Goal: Task Accomplishment & Management: Manage account settings

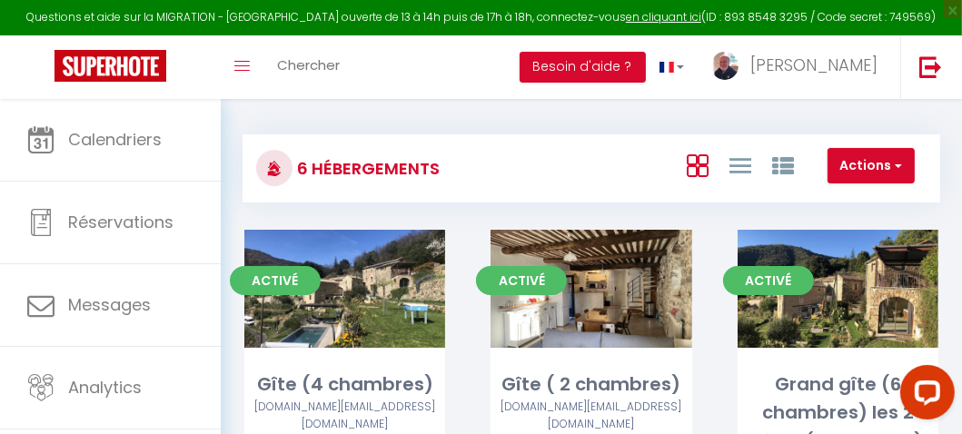
scroll to position [4, 0]
drag, startPoint x: 0, startPoint y: 0, endPoint x: 493, endPoint y: 168, distance: 521.2
click at [493, 168] on div "Actions Créer un Hébergement Nouveau groupe" at bounding box center [707, 168] width 463 height 41
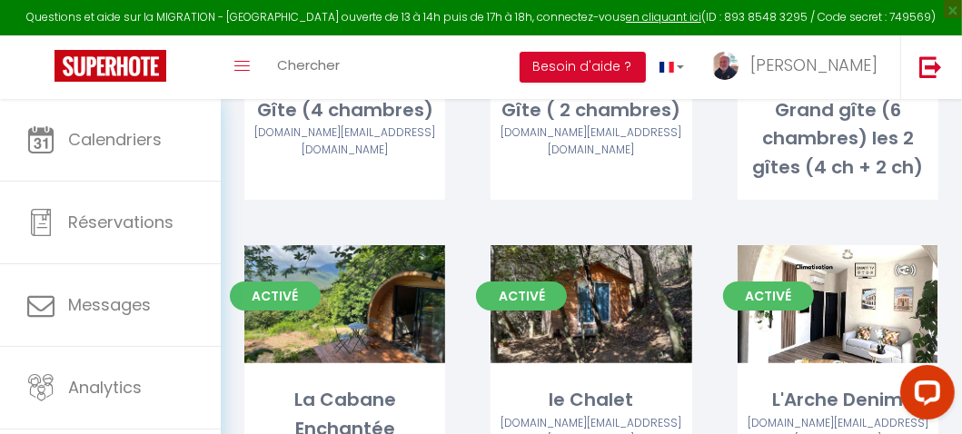
scroll to position [283, 0]
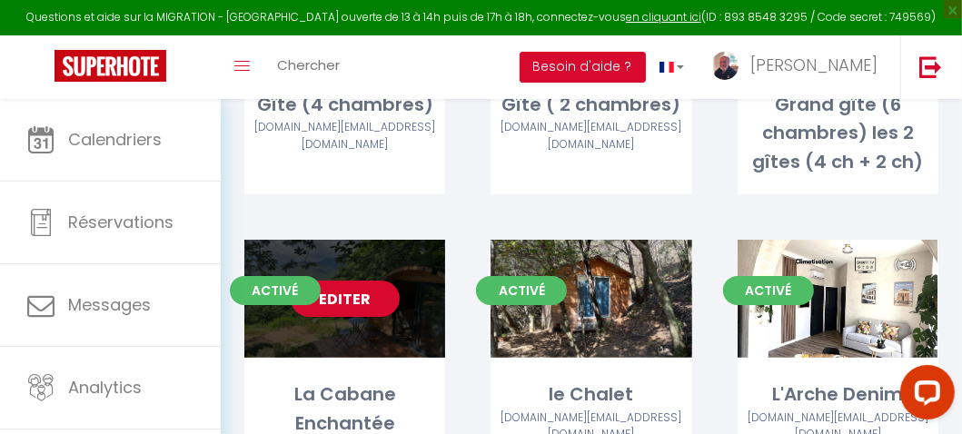
click at [363, 304] on link "Editer" at bounding box center [345, 299] width 109 height 36
select select "3"
select select "2"
select select "1"
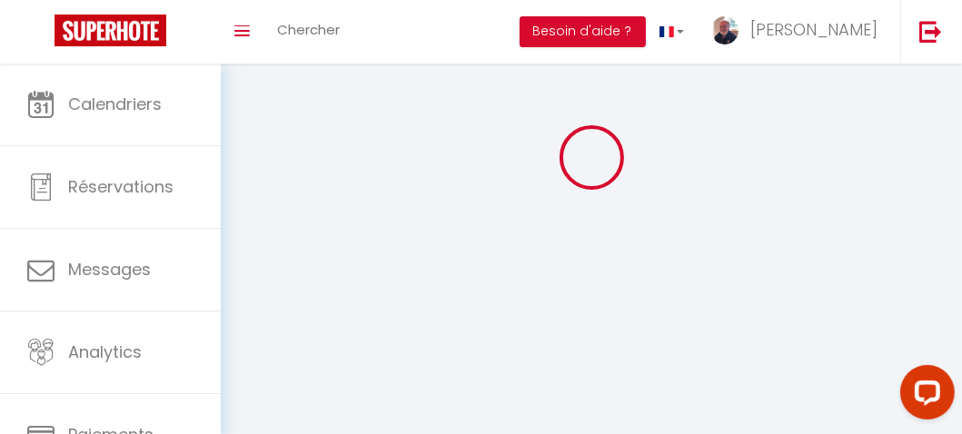
select select
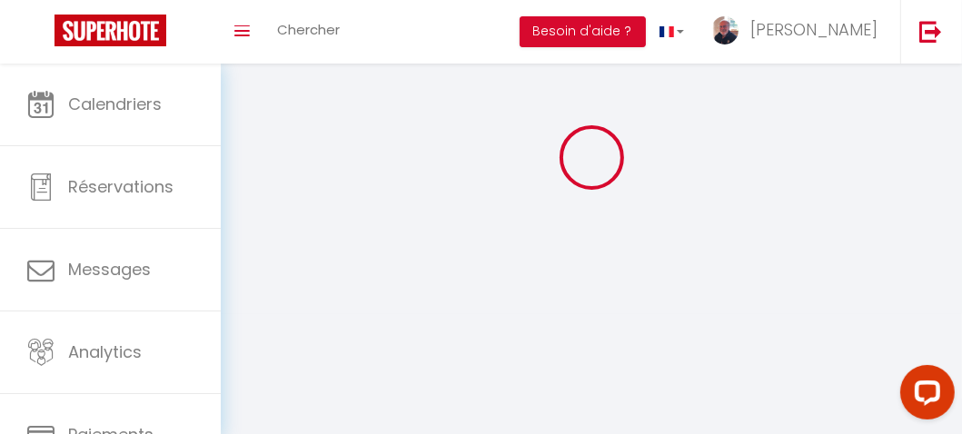
select select "1"
select select
checkbox input "false"
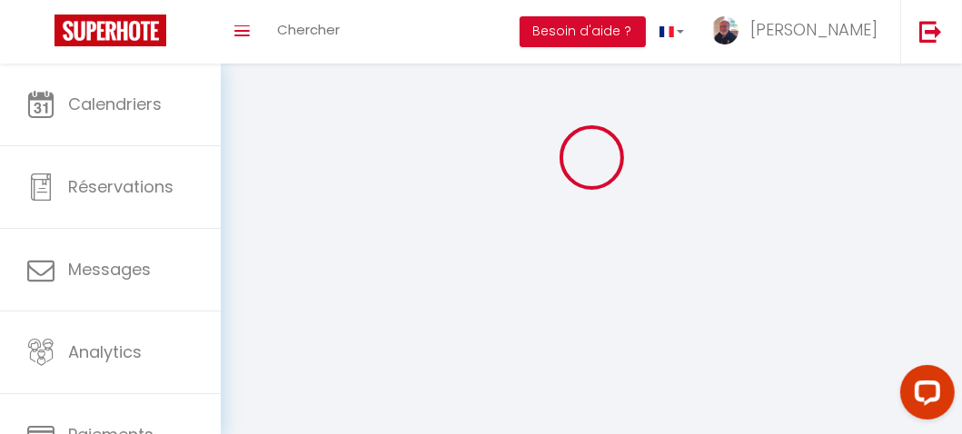
checkbox input "false"
select select
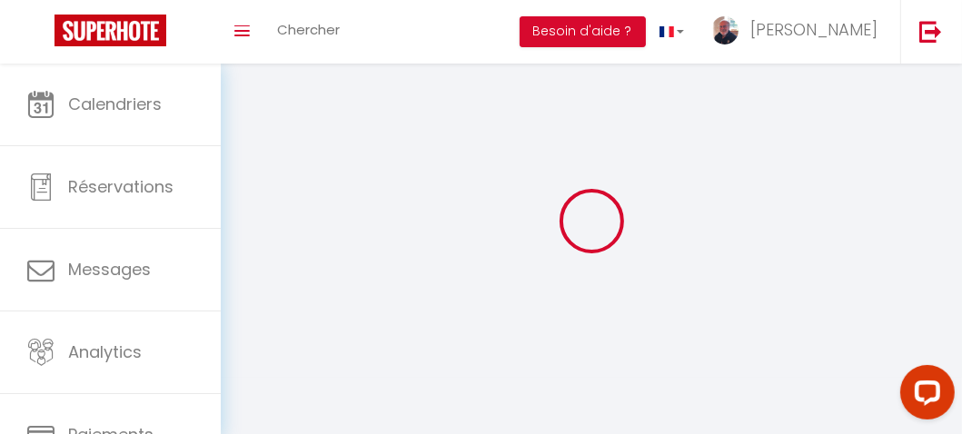
select select "28"
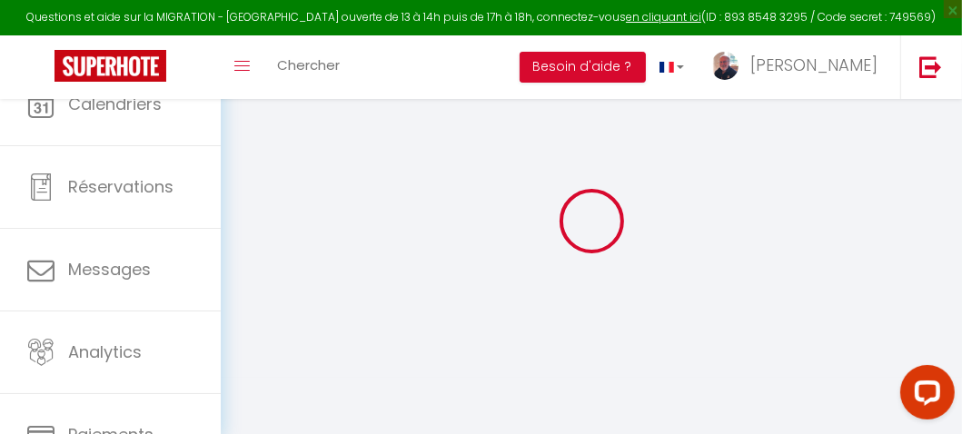
select select
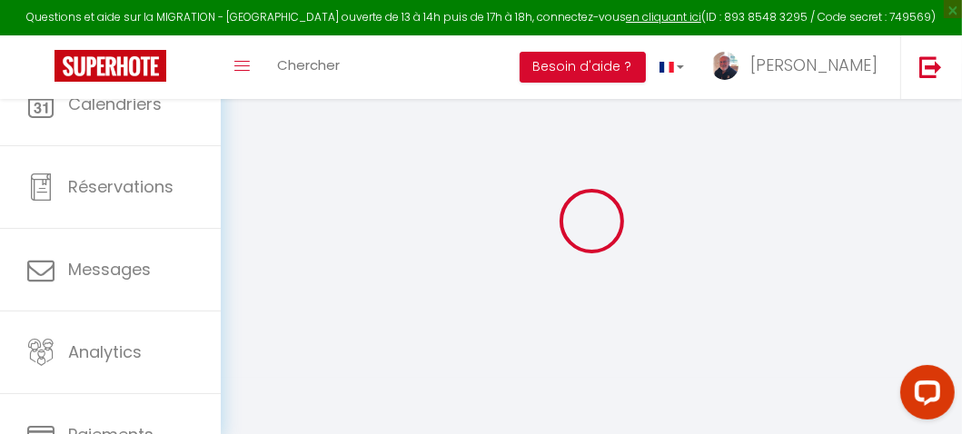
select select
checkbox input "false"
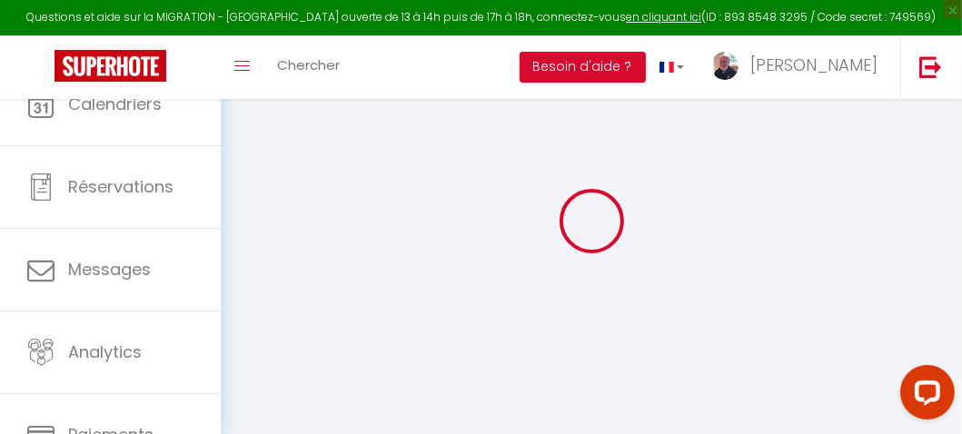
select select
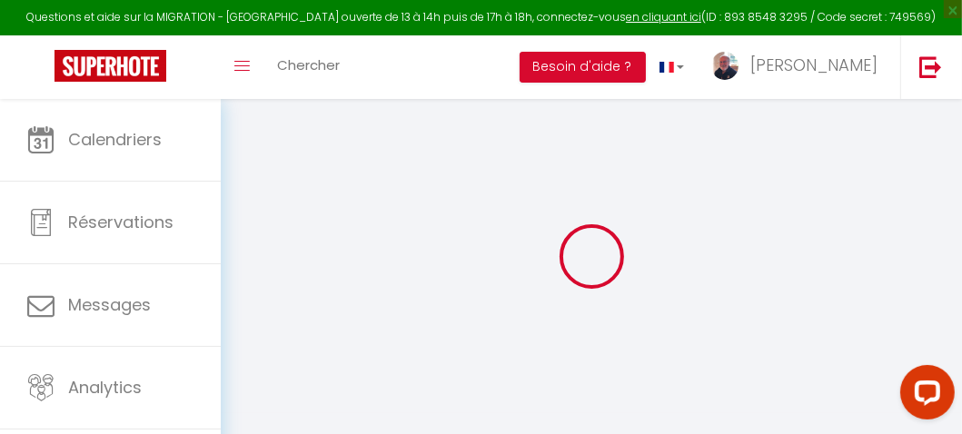
select select
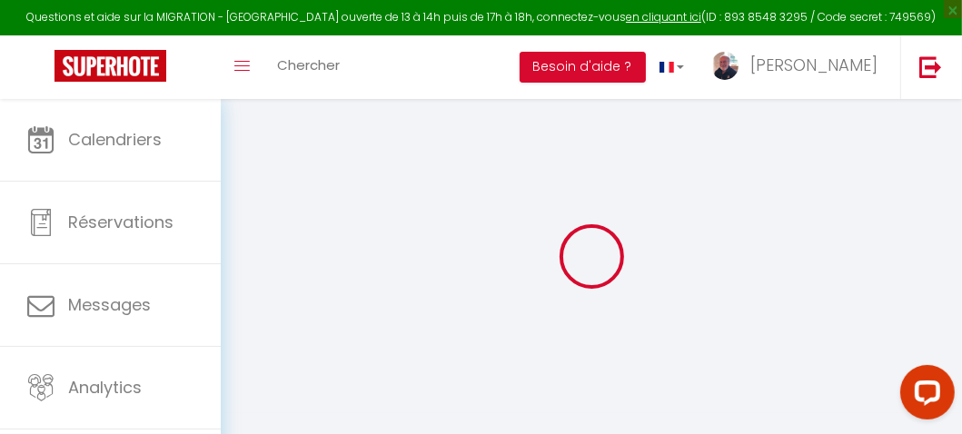
select select
checkbox input "false"
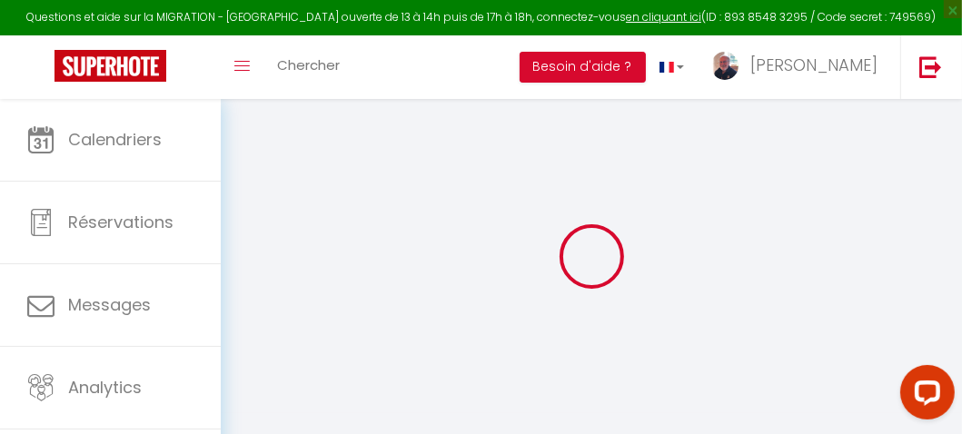
select select
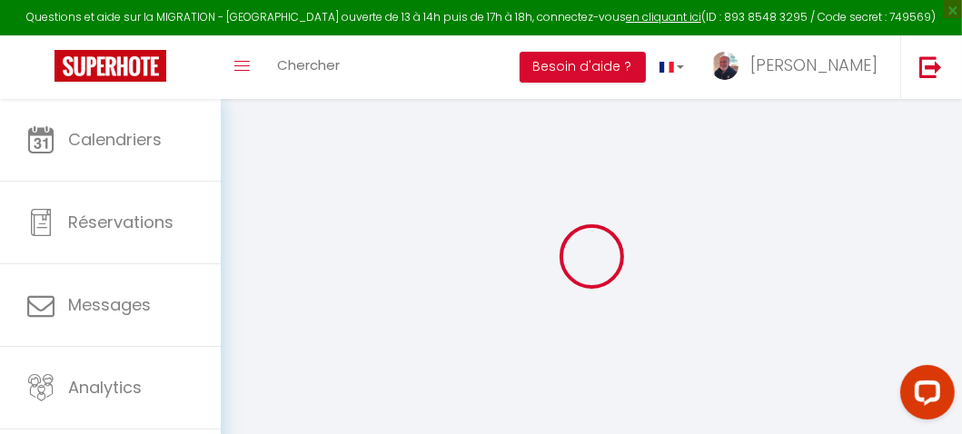
select select
checkbox input "false"
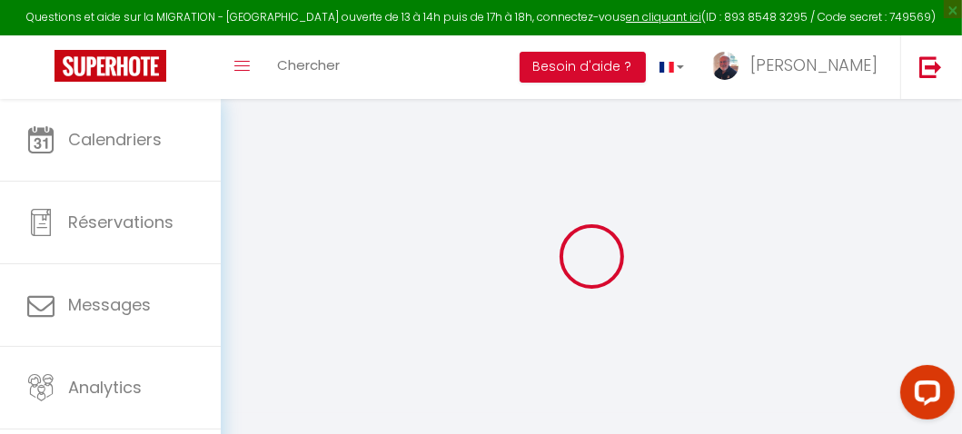
checkbox input "false"
select select
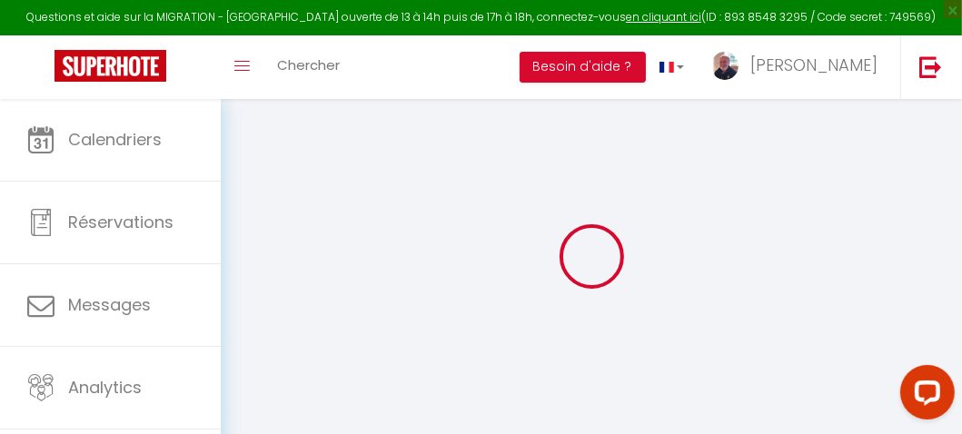
select select
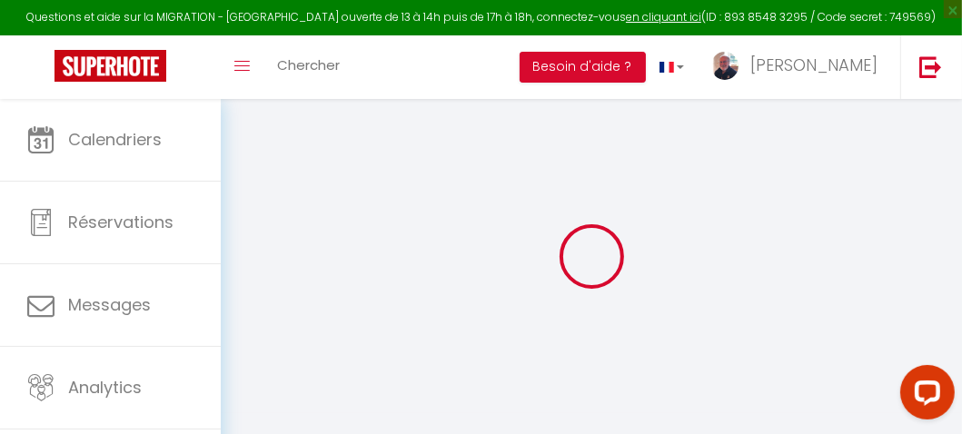
checkbox input "false"
select select
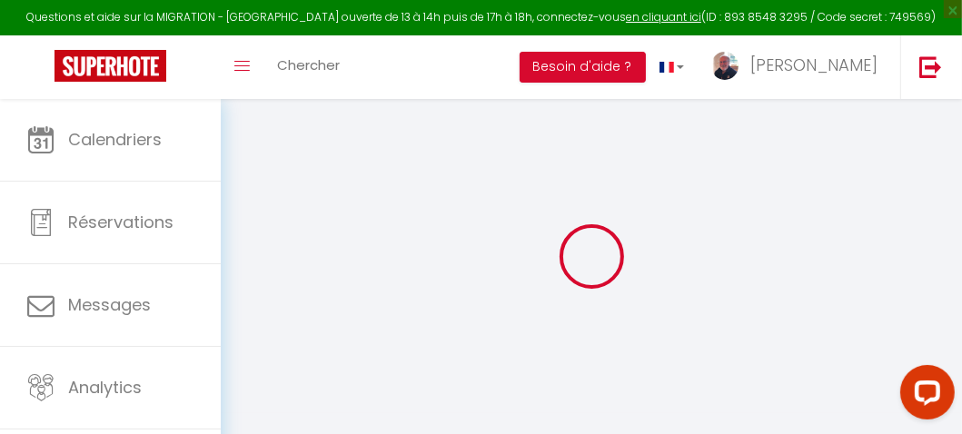
select select
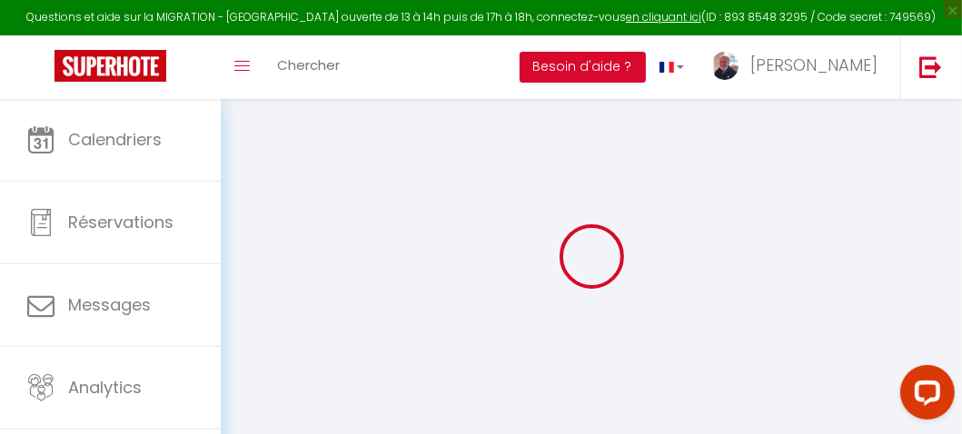
select select
checkbox input "false"
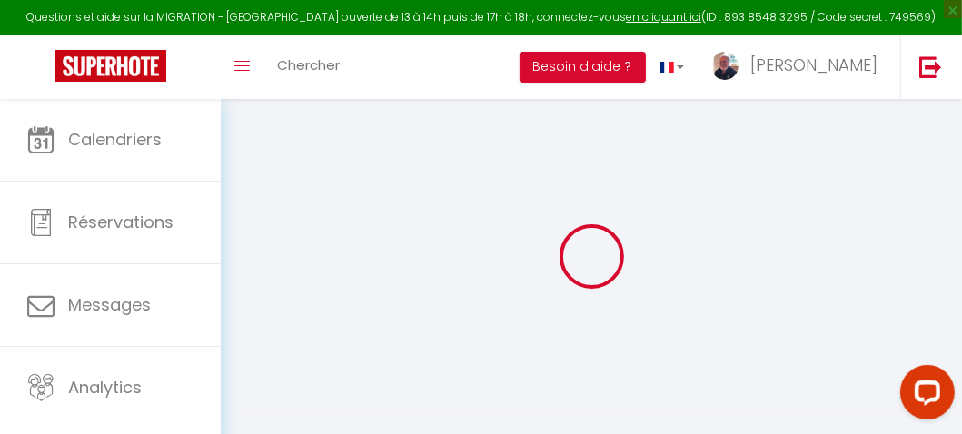
checkbox input "false"
select select
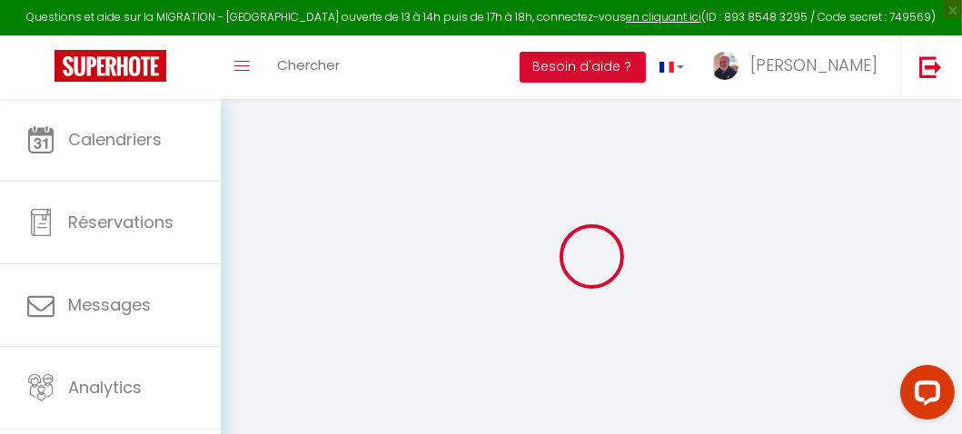
select select
checkbox input "false"
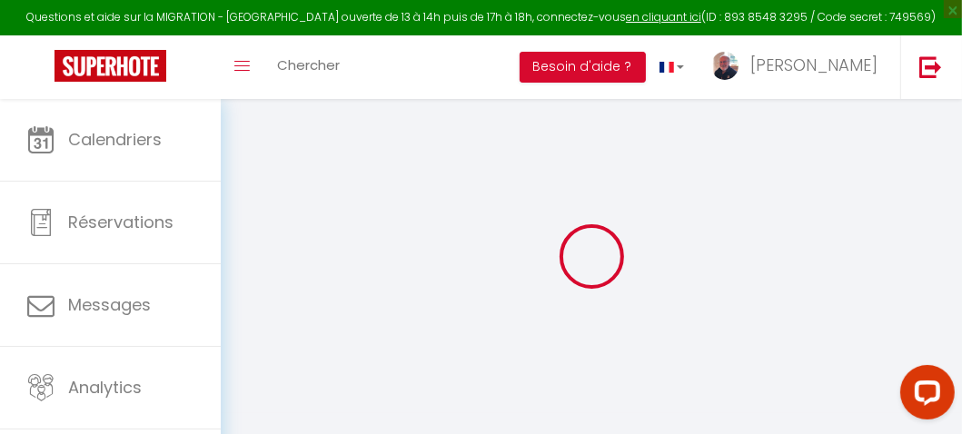
checkbox input "false"
select select
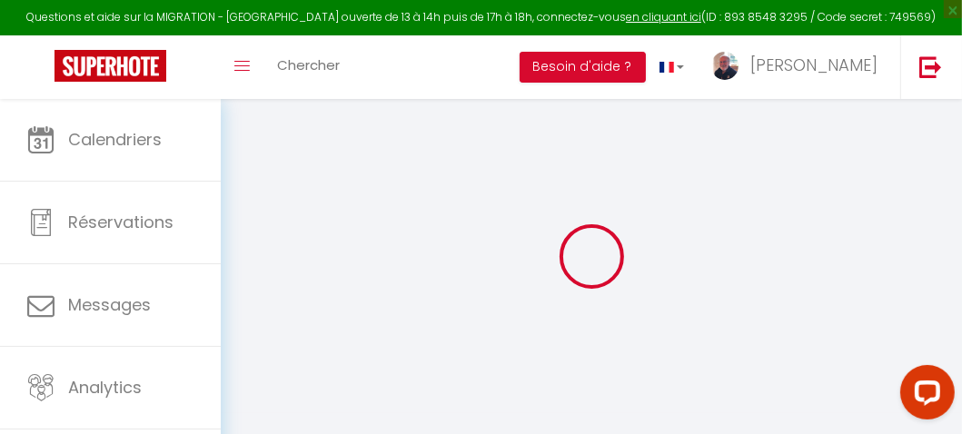
select select
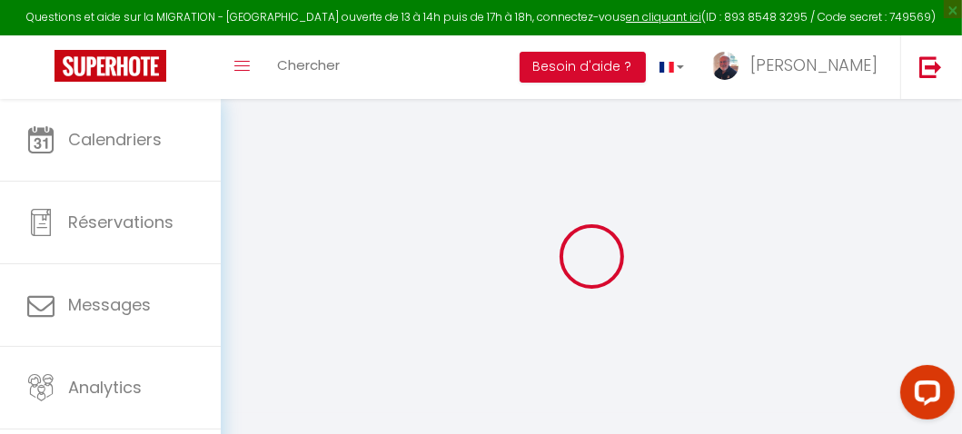
select select
checkbox input "false"
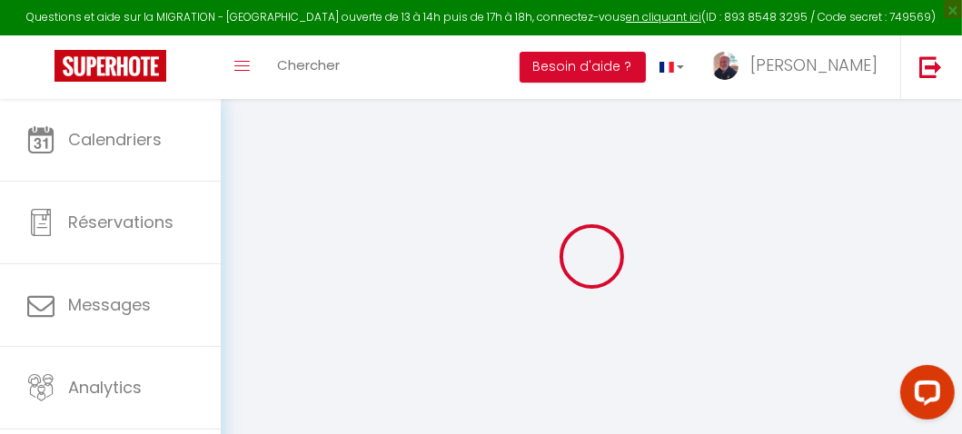
select select
type input "La Cabane Enchantée"
type input "[PERSON_NAME]"
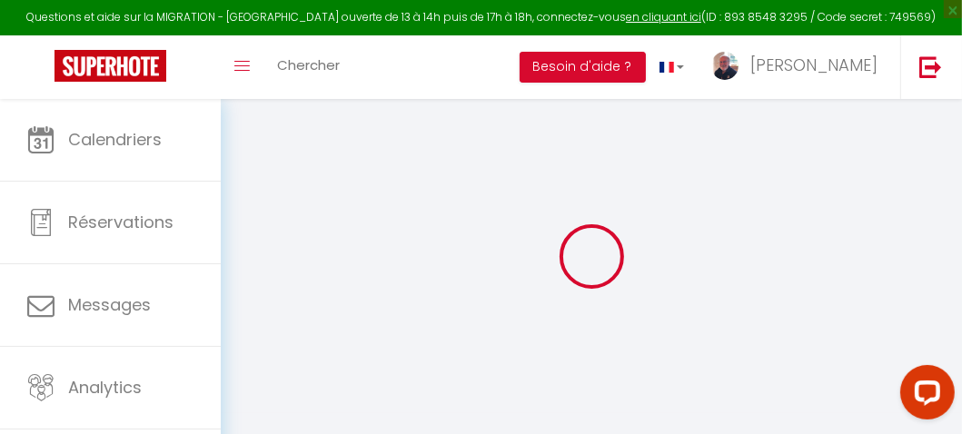
type input "hameau de [GEOGRAPHIC_DATA]"
type input "30570"
type input "[PERSON_NAME]"
select select "houses"
select select "2"
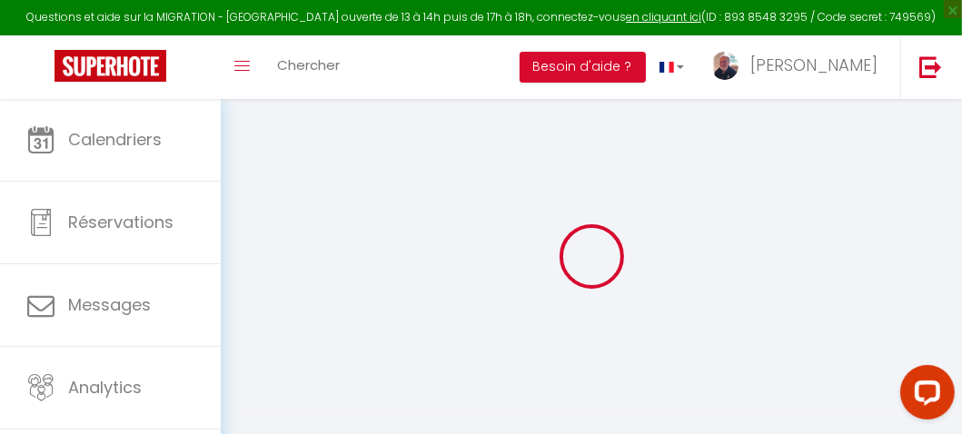
type input "125"
type input "20"
type input "1.50"
type input "200"
select select
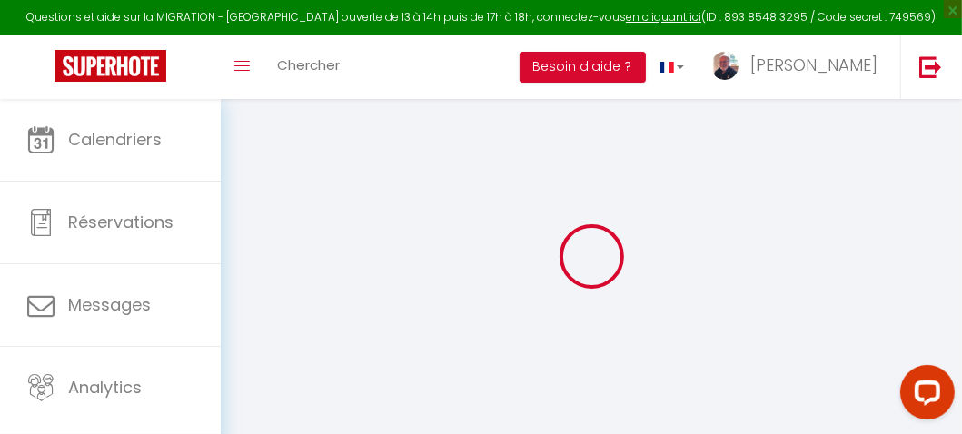
select select
type input "Favières"
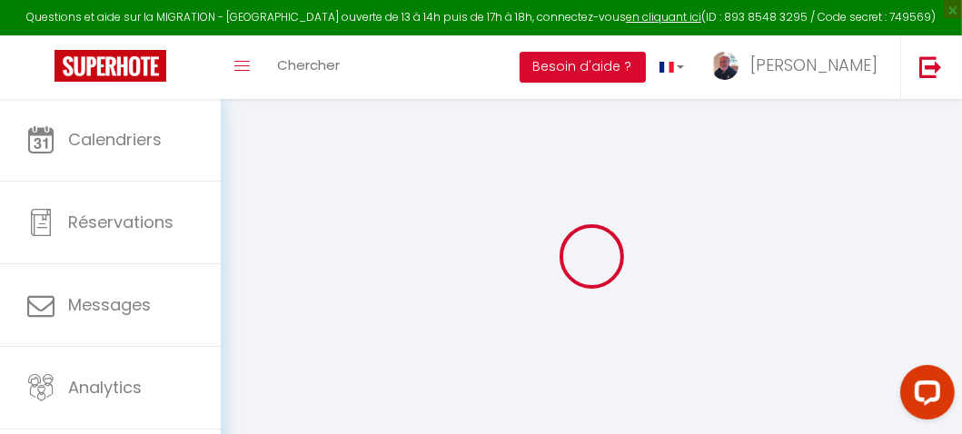
type input "30570"
type input "Val-d'Aigoual"
type input "[DOMAIN_NAME][EMAIL_ADDRESS][DOMAIN_NAME]"
select select "14932"
checkbox input "false"
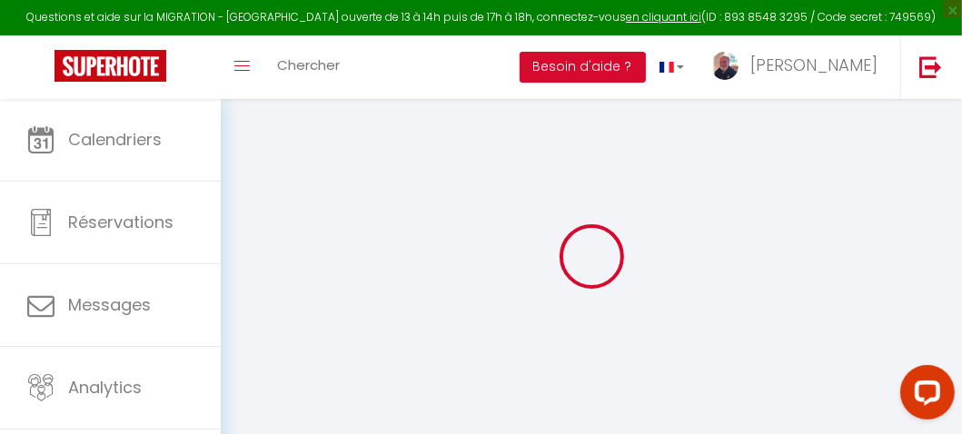
checkbox input "true"
checkbox input "false"
type input "0"
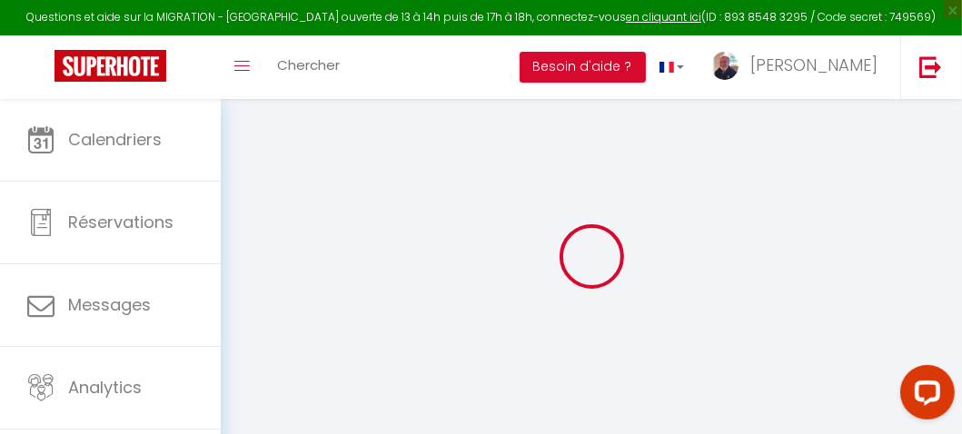
type input "0"
select select "cabin"
select select
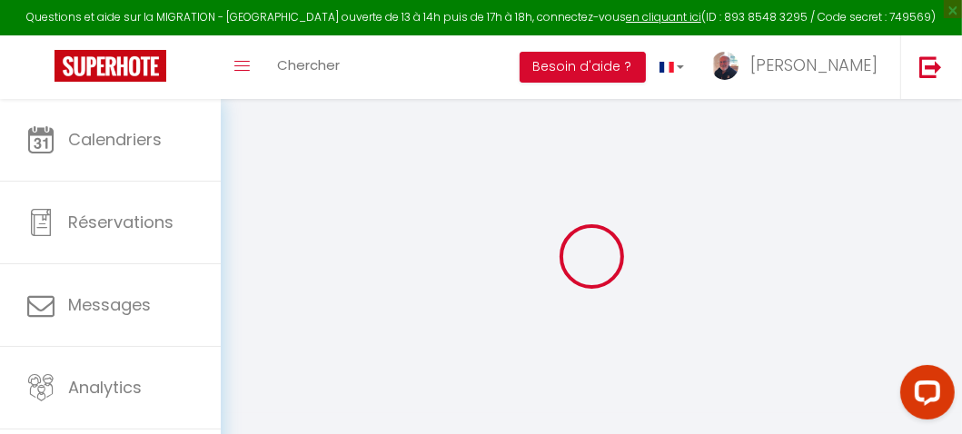
select select
checkbox input "false"
checkbox input "true"
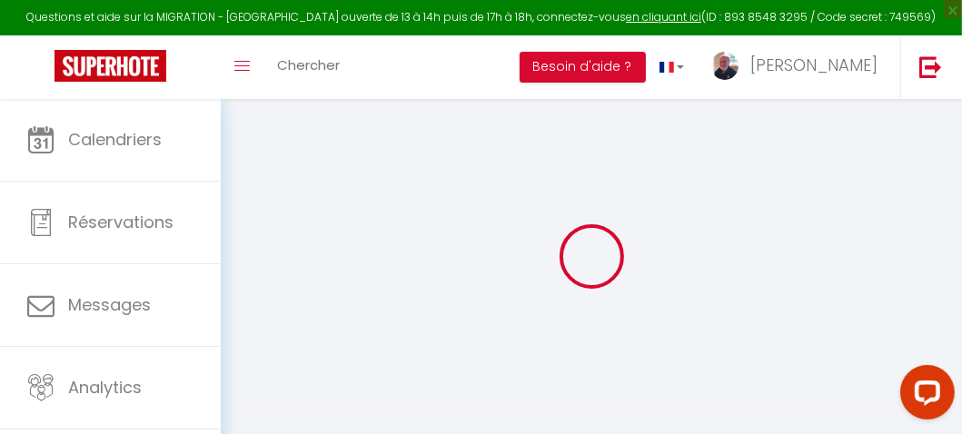
checkbox input "true"
checkbox input "false"
select select
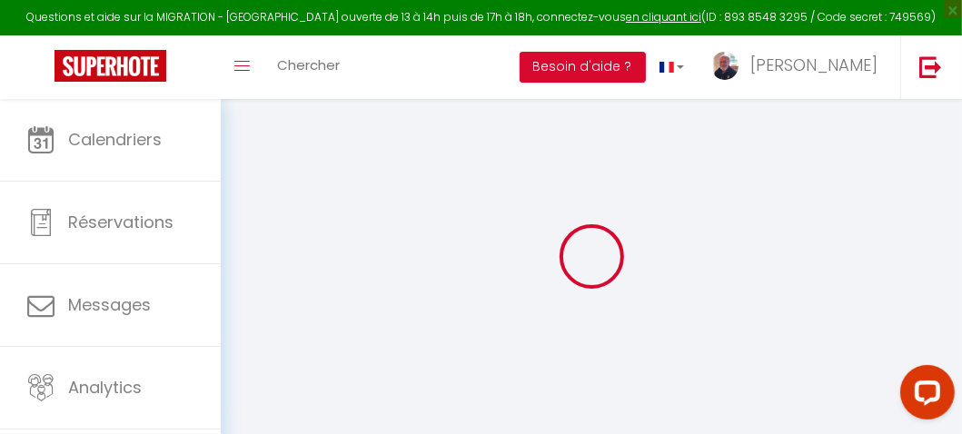
select select
checkbox input "false"
checkbox input "true"
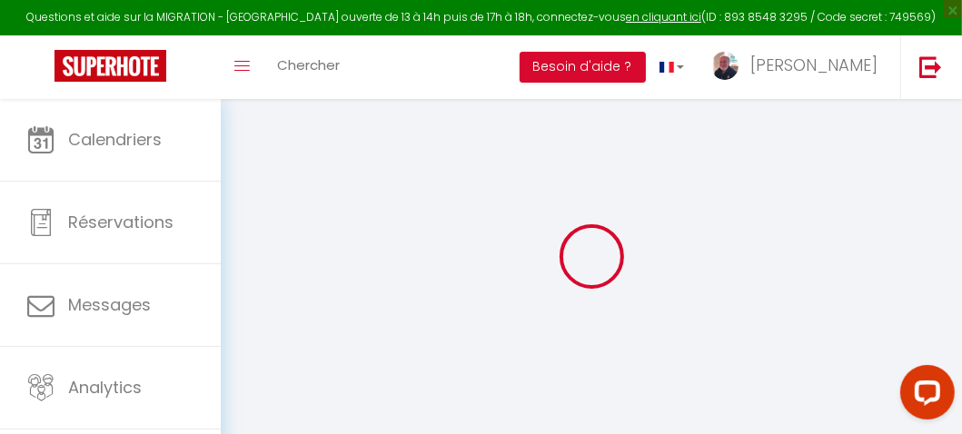
checkbox input "false"
checkbox input "true"
checkbox input "false"
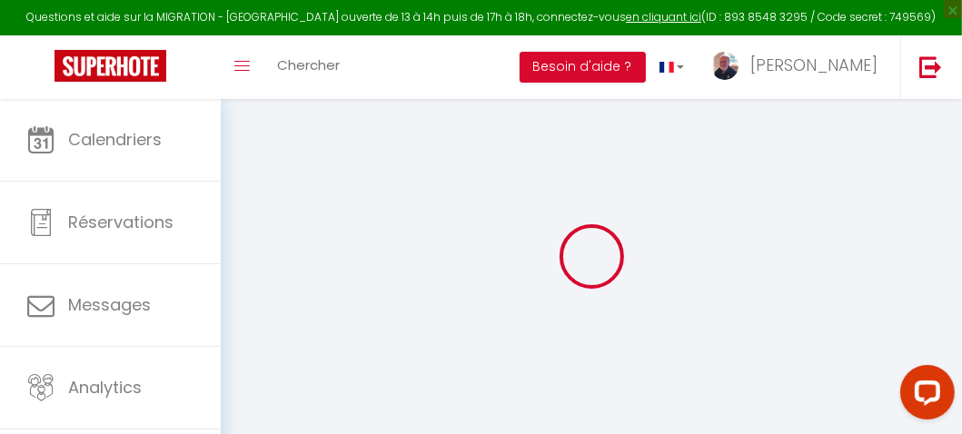
select select "15:00"
select select "19:00"
select select "11:00"
select select "30"
select select "120"
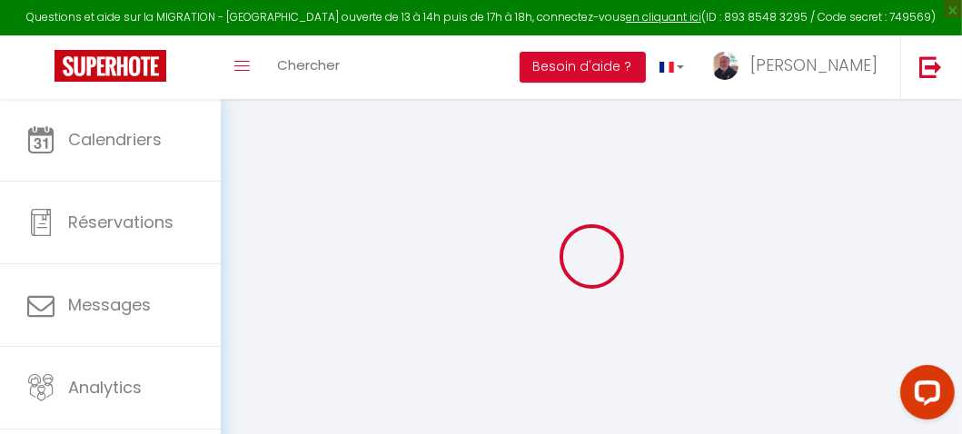
checkbox input "false"
checkbox input "true"
checkbox input "false"
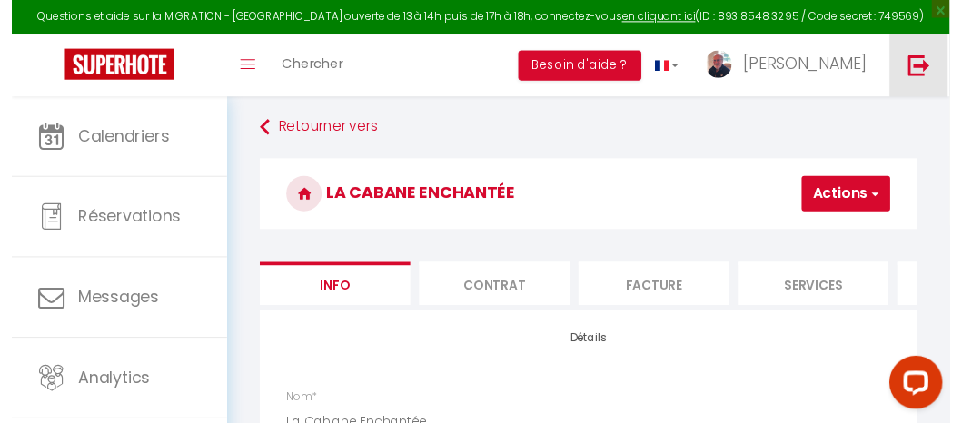
scroll to position [0, 668]
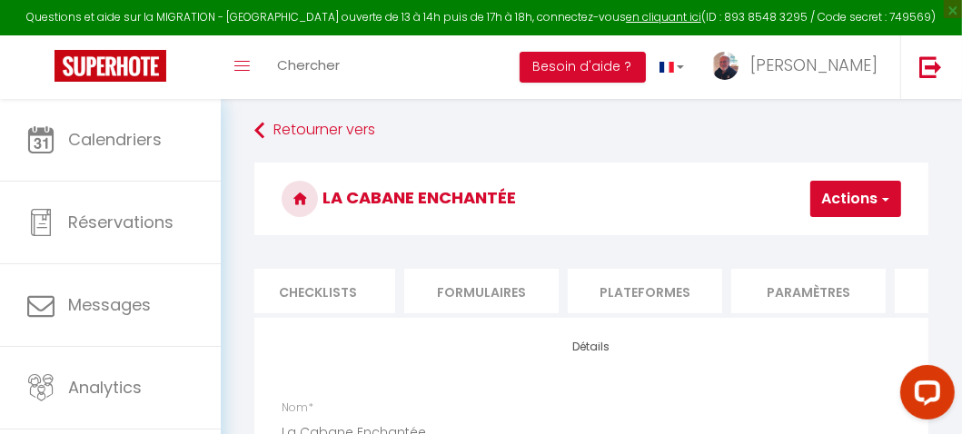
click at [662, 288] on li "Plateformes" at bounding box center [645, 291] width 154 height 45
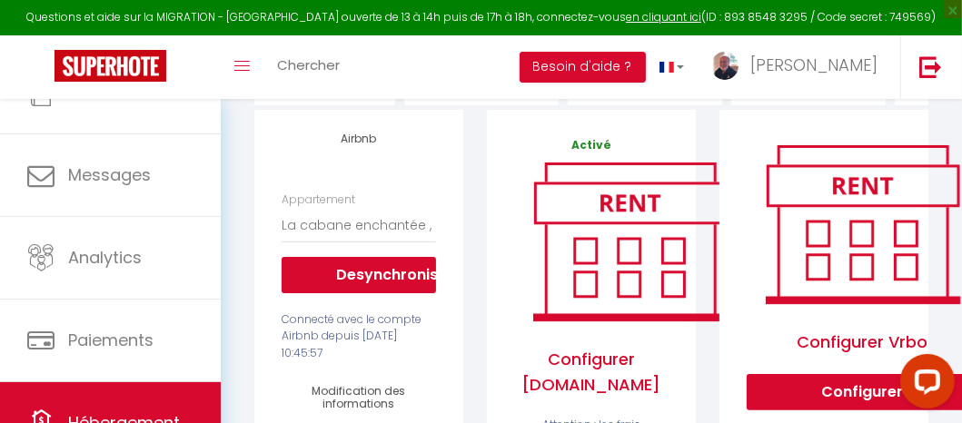
scroll to position [168, 0]
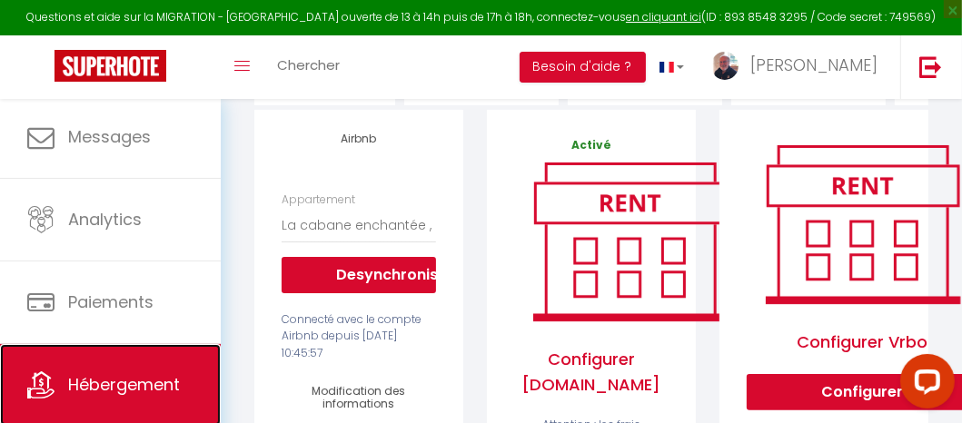
click at [134, 378] on span "Hébergement" at bounding box center [124, 384] width 112 height 23
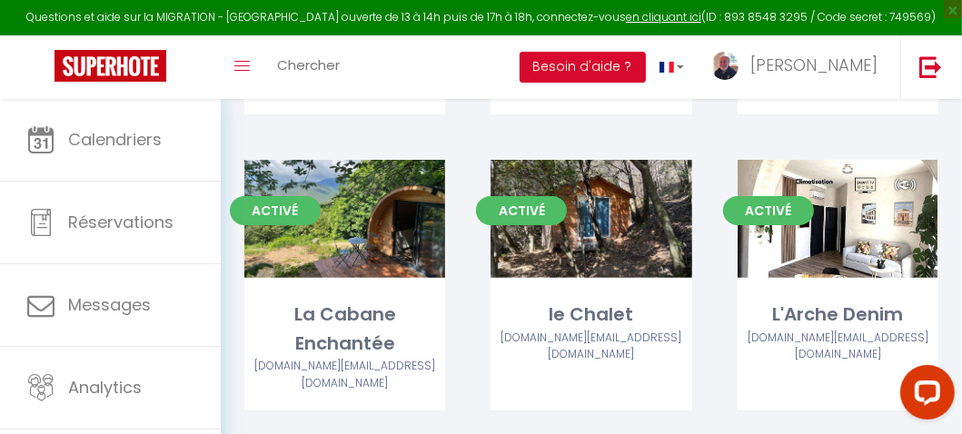
scroll to position [382, 0]
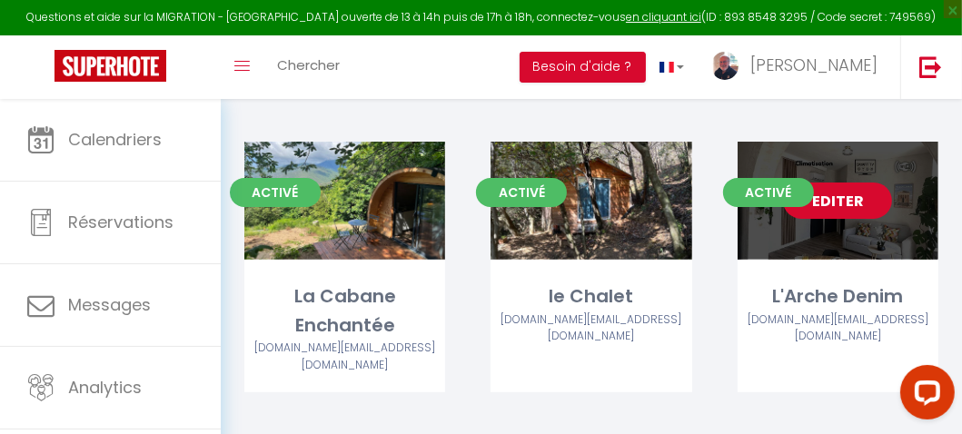
click at [834, 194] on link "Editer" at bounding box center [837, 201] width 109 height 36
select select "3"
select select "2"
select select "1"
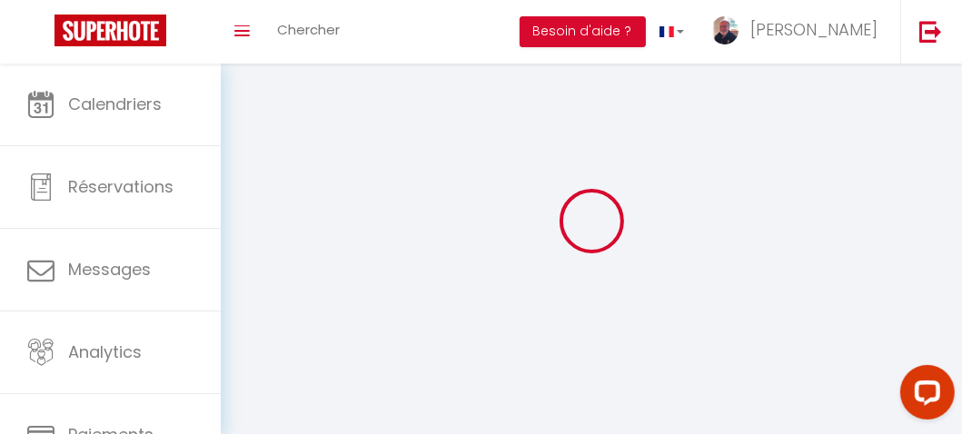
select select
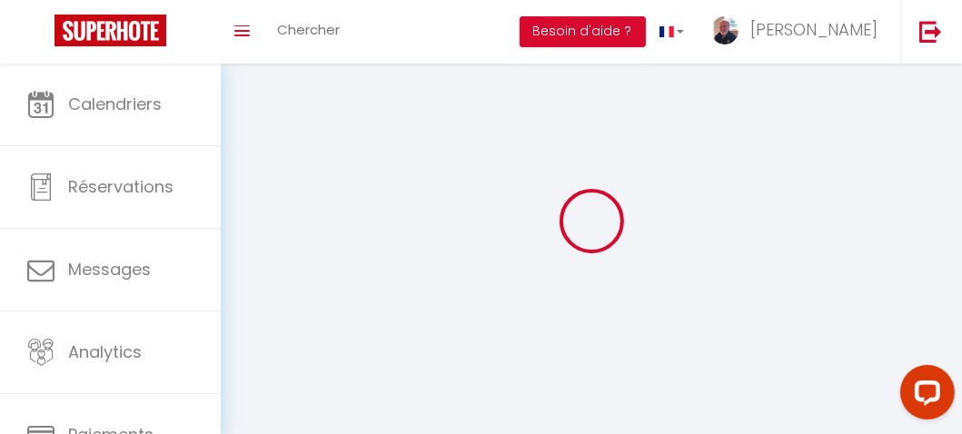
checkbox input "false"
select select
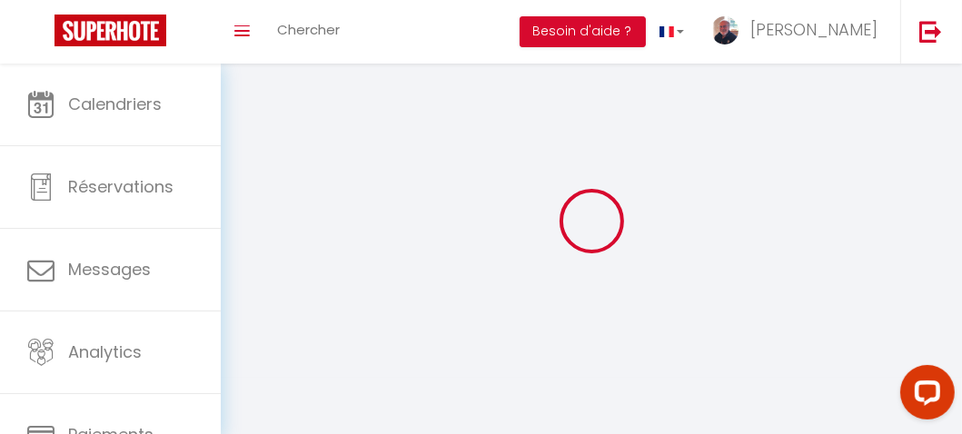
select select
select select "28"
select select
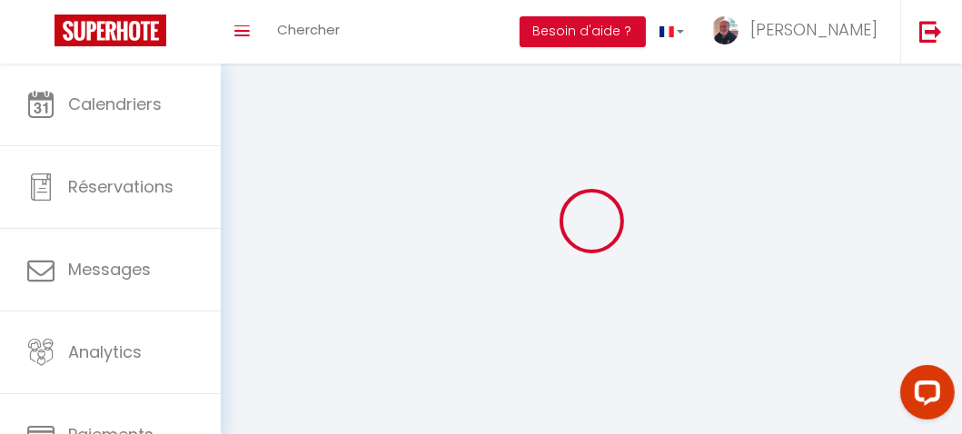
select select
checkbox input "false"
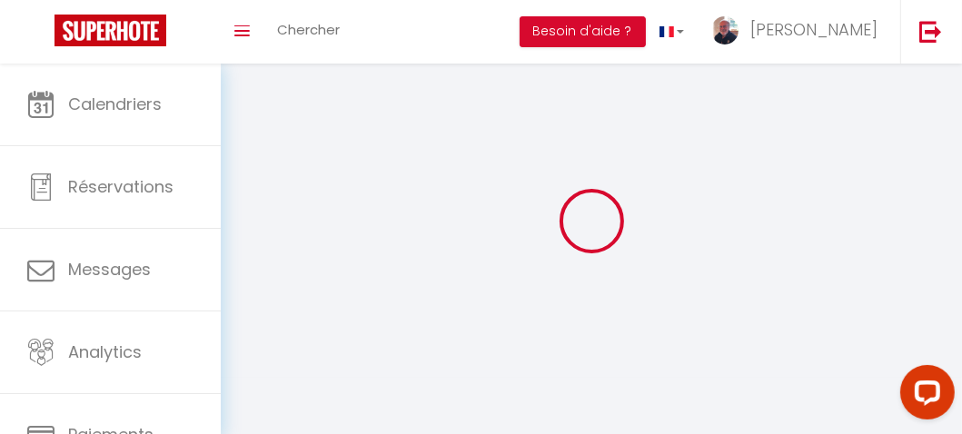
checkbox input "false"
select select
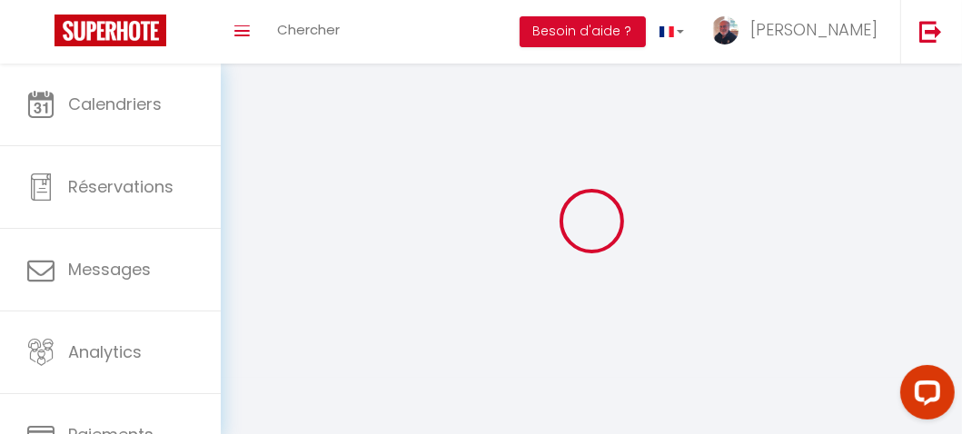
select select
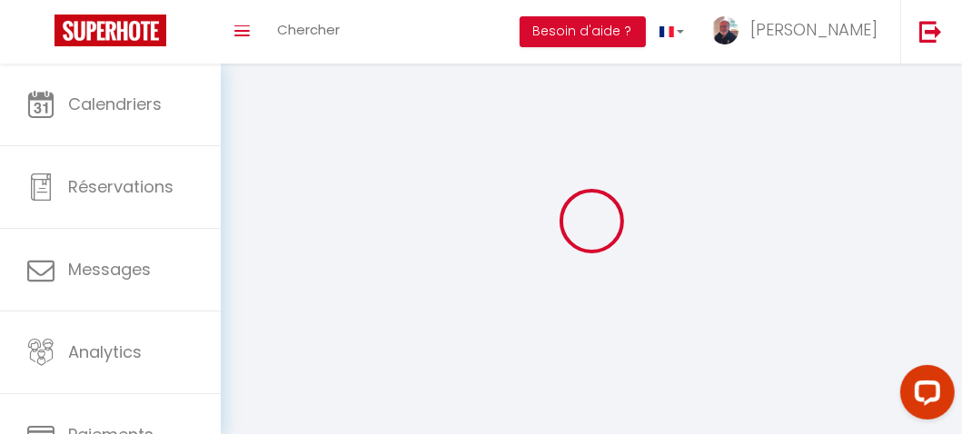
select select
checkbox input "false"
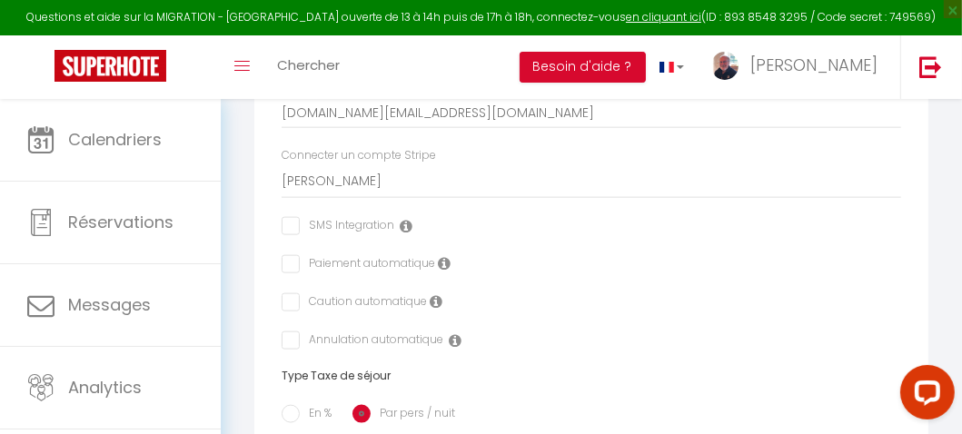
scroll to position [1534, 0]
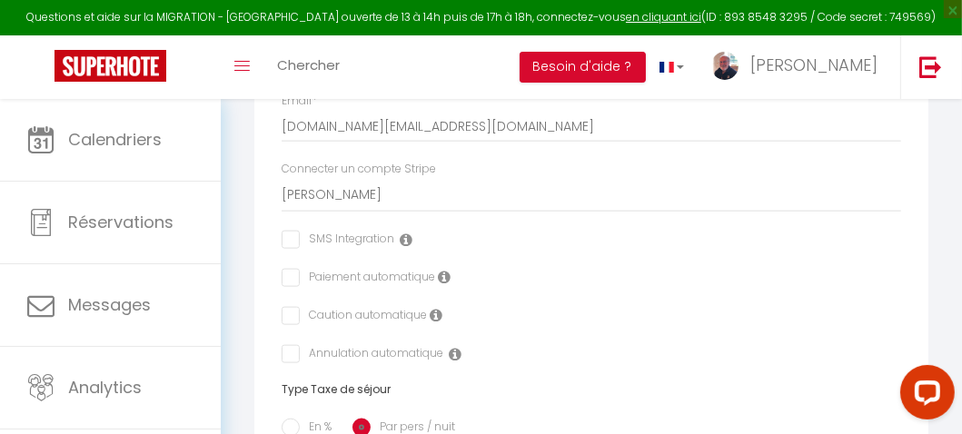
click at [300, 285] on label "Paiement automatique" at bounding box center [367, 279] width 135 height 20
click at [300, 284] on label "Paiement automatique" at bounding box center [367, 279] width 135 height 20
click at [293, 287] on input "checkbox" at bounding box center [288, 278] width 12 height 18
click at [290, 325] on input "checkbox" at bounding box center [288, 316] width 12 height 18
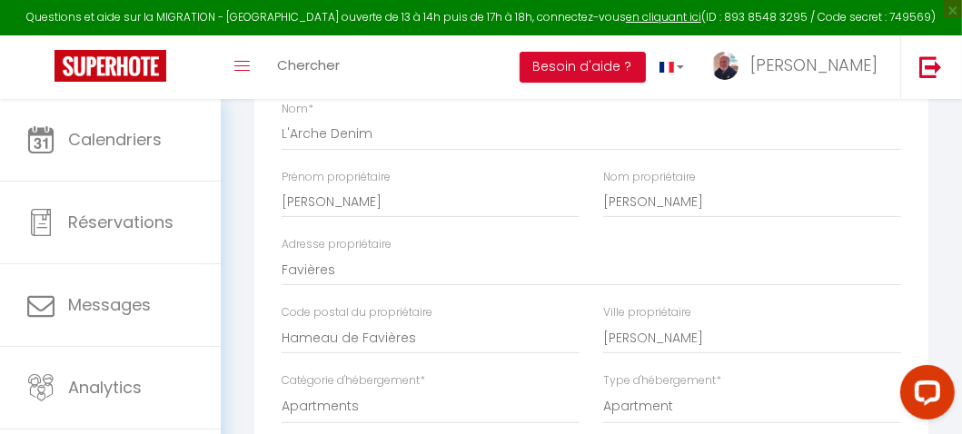
scroll to position [0, 0]
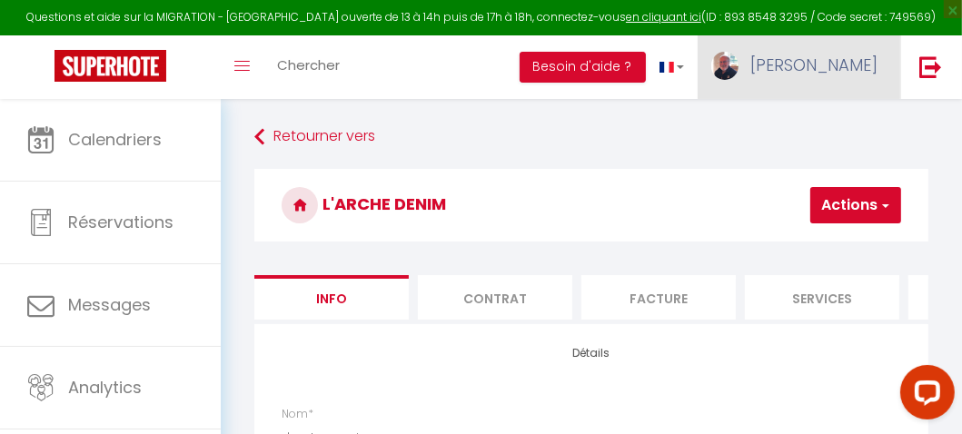
click at [840, 61] on span "[PERSON_NAME]" at bounding box center [813, 65] width 127 height 23
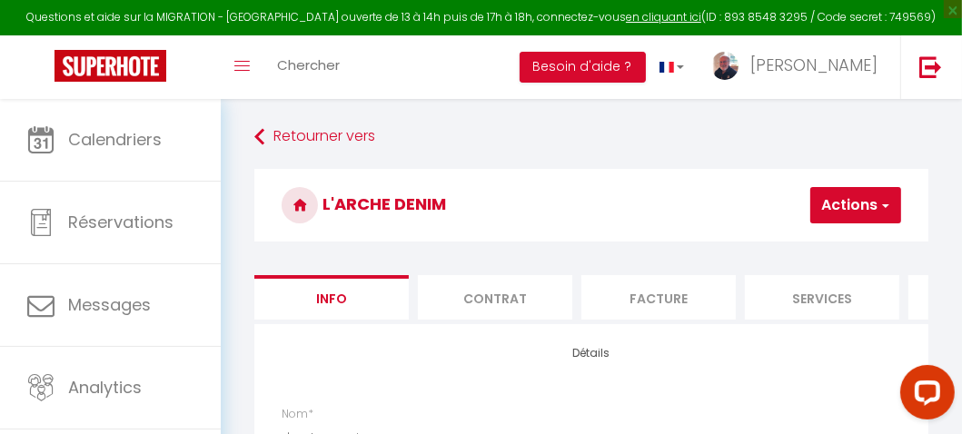
click at [871, 200] on button "Actions" at bounding box center [855, 205] width 91 height 36
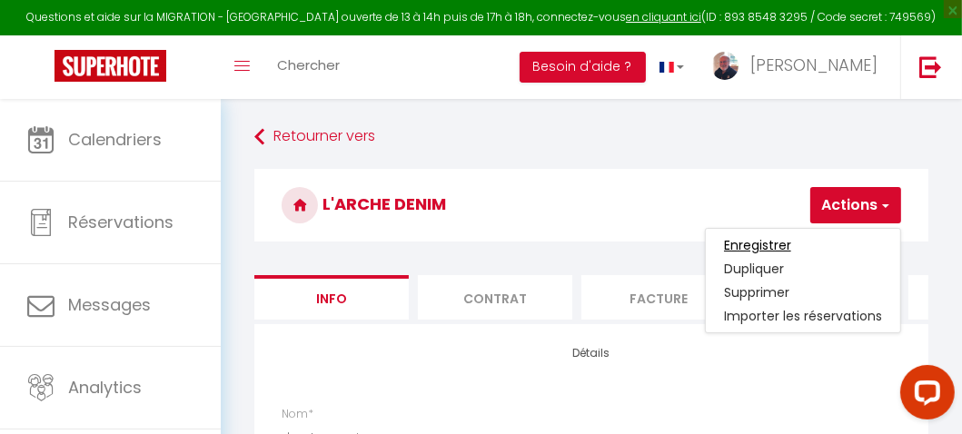
click at [758, 240] on input "Enregistrer" at bounding box center [757, 245] width 67 height 18
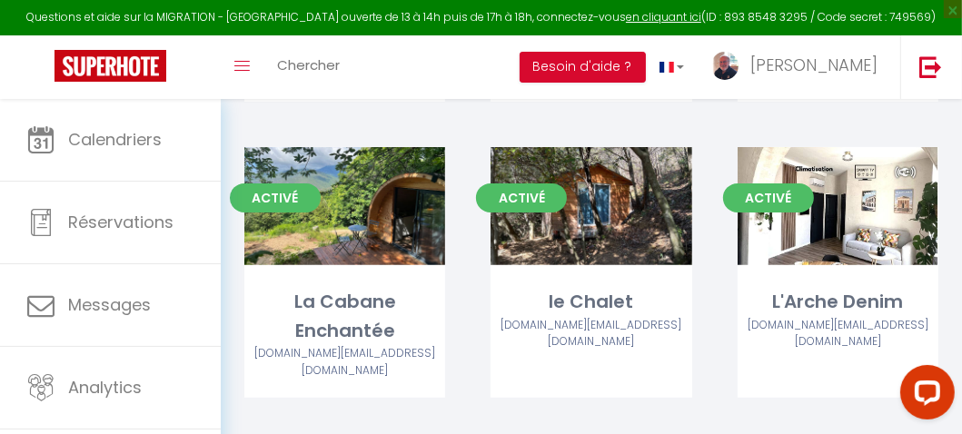
scroll to position [389, 0]
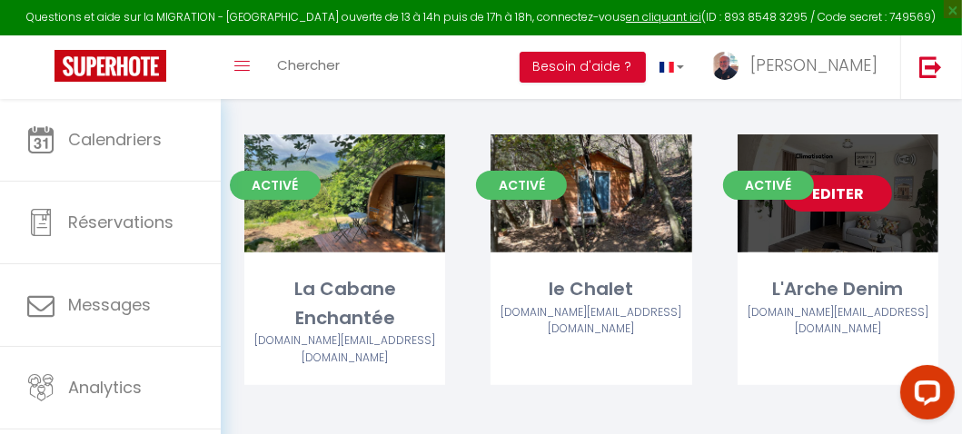
click at [829, 194] on link "Editer" at bounding box center [837, 193] width 109 height 36
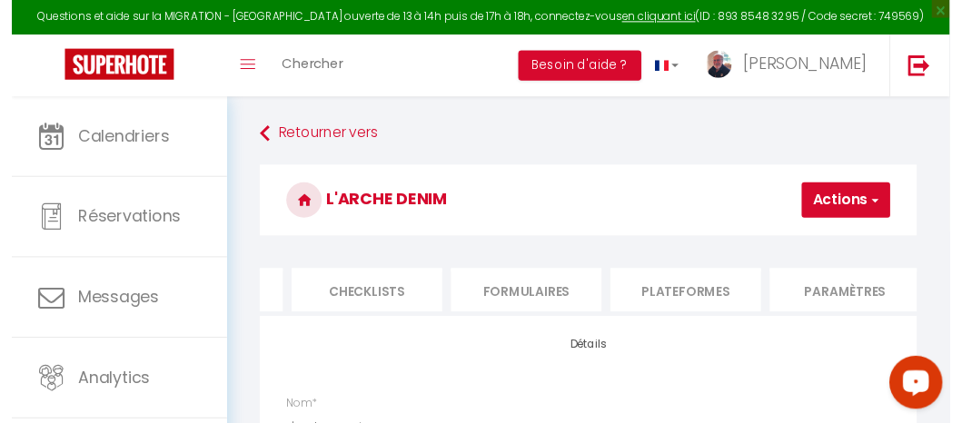
scroll to position [0, 632]
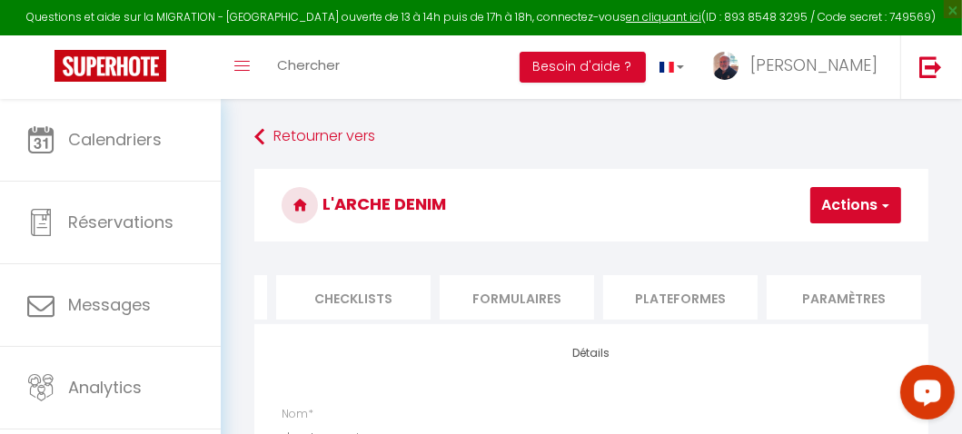
click at [683, 295] on li "Plateformes" at bounding box center [680, 297] width 154 height 45
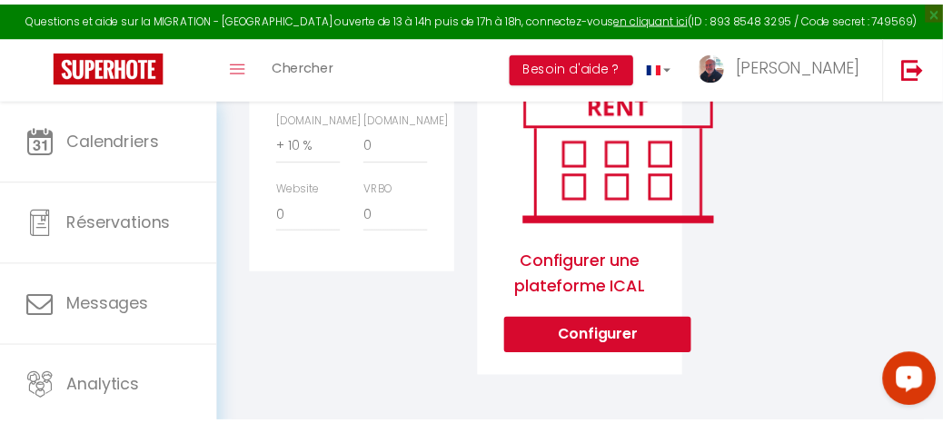
scroll to position [969, 0]
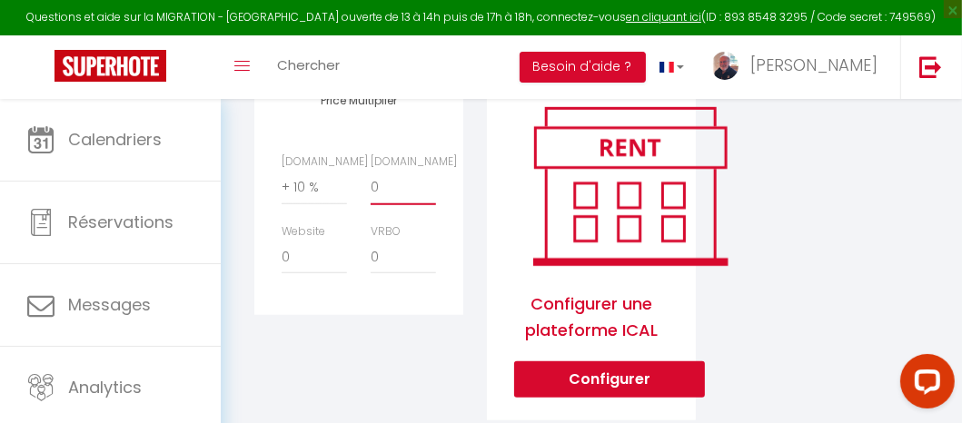
click at [384, 193] on select "0 + 1 % + 2 % + 3 % + 4 % + 5 % + 6 % + 7 % + 8 % + 9 %" at bounding box center [403, 188] width 65 height 35
click at [371, 181] on select "0 + 1 % + 2 % + 3 % + 4 % + 5 % + 6 % + 7 % + 8 % + 9 %" at bounding box center [403, 188] width 65 height 35
click at [303, 196] on select "0 + 1 % + 2 % + 3 % + 4 % + 5 % + 6 % + 7 % + 8 % + 9 %" at bounding box center [314, 188] width 65 height 35
click at [282, 181] on select "0 + 1 % + 2 % + 3 % + 4 % + 5 % + 6 % + 7 % + 8 % + 9 %" at bounding box center [314, 188] width 65 height 35
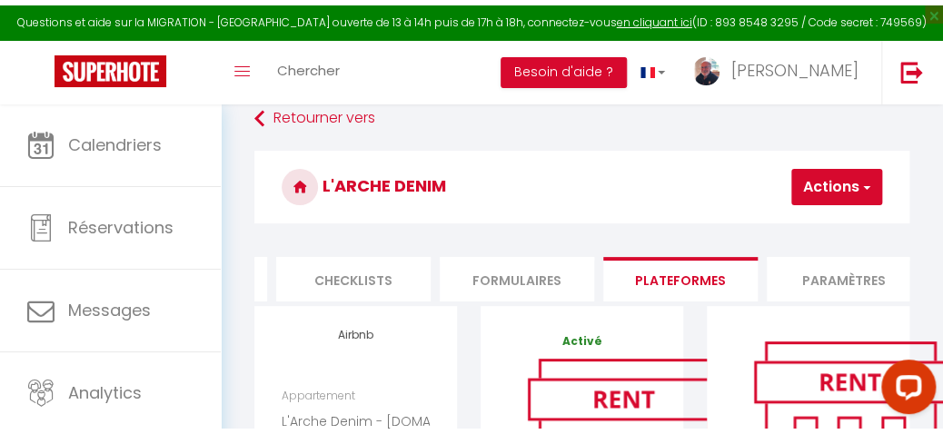
scroll to position [0, 0]
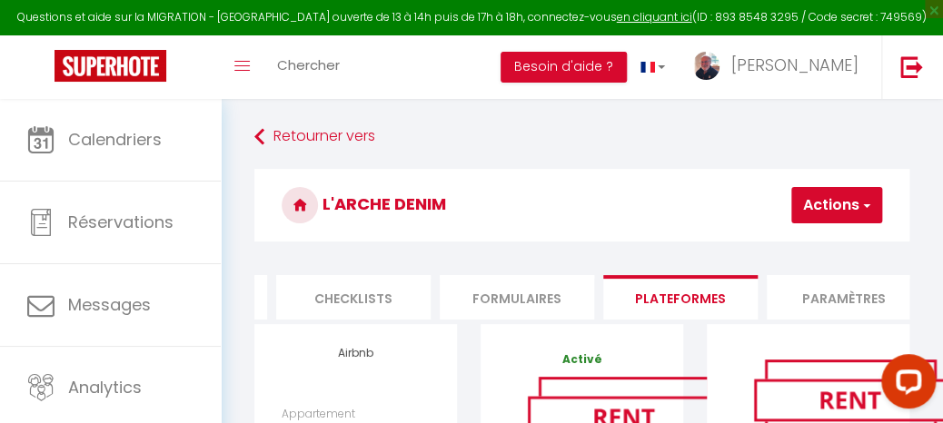
click at [868, 204] on span "button" at bounding box center [866, 205] width 12 height 18
click at [804, 240] on link "Enregistrer" at bounding box center [810, 246] width 144 height 24
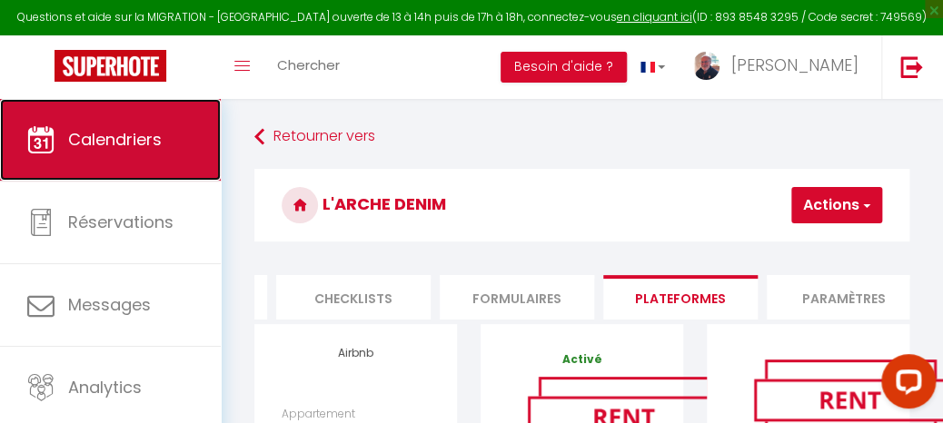
click at [141, 144] on span "Calendriers" at bounding box center [115, 139] width 94 height 23
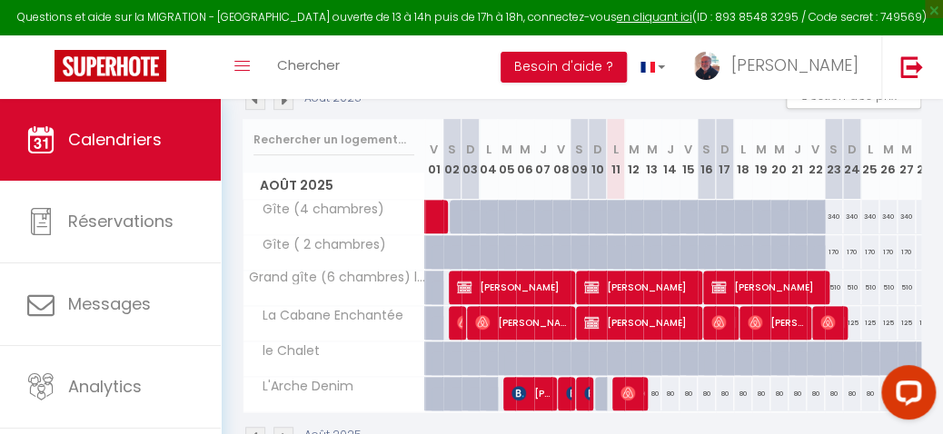
scroll to position [214, 0]
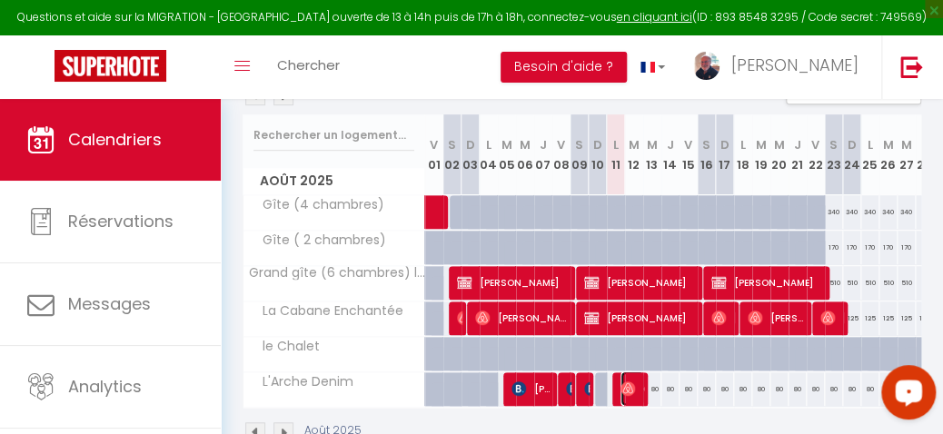
click at [627, 385] on img at bounding box center [628, 389] width 15 height 15
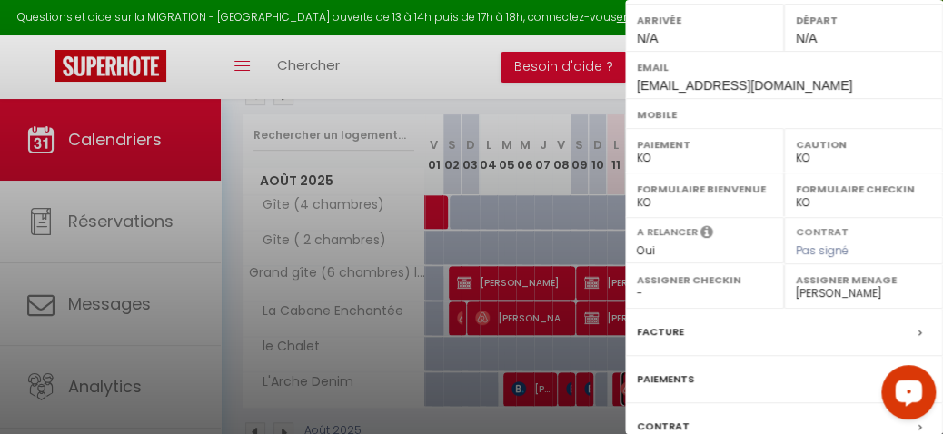
scroll to position [262, 0]
click at [666, 144] on label "Paiement" at bounding box center [704, 143] width 135 height 18
click at [652, 113] on label "Mobile" at bounding box center [784, 113] width 294 height 18
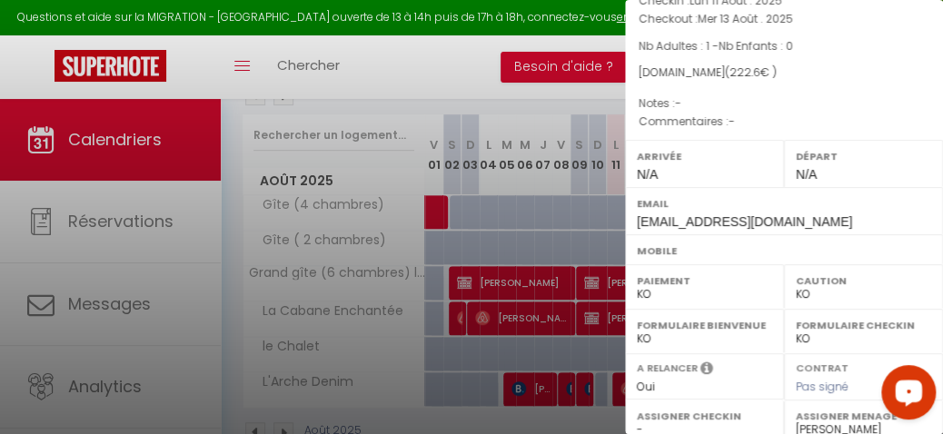
scroll to position [0, 0]
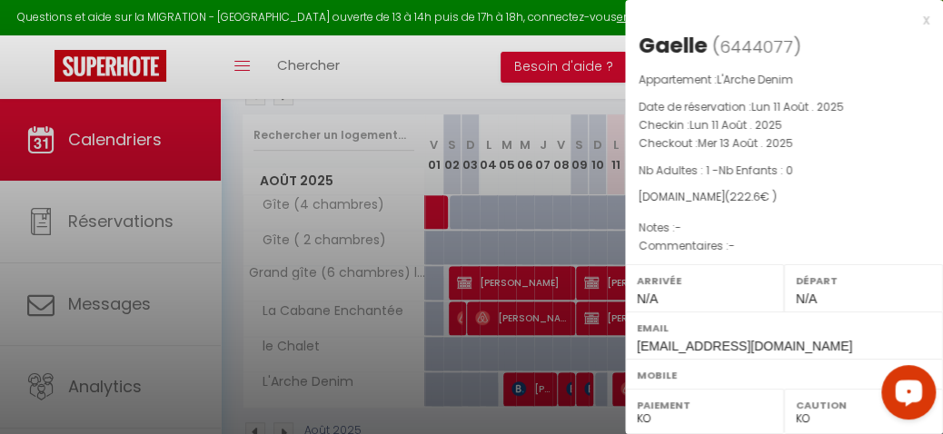
click at [605, 14] on div at bounding box center [471, 217] width 943 height 434
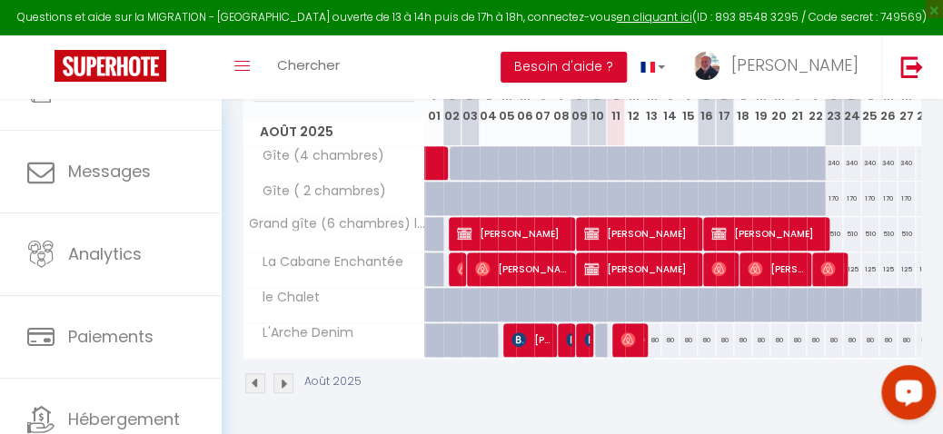
scroll to position [202, 0]
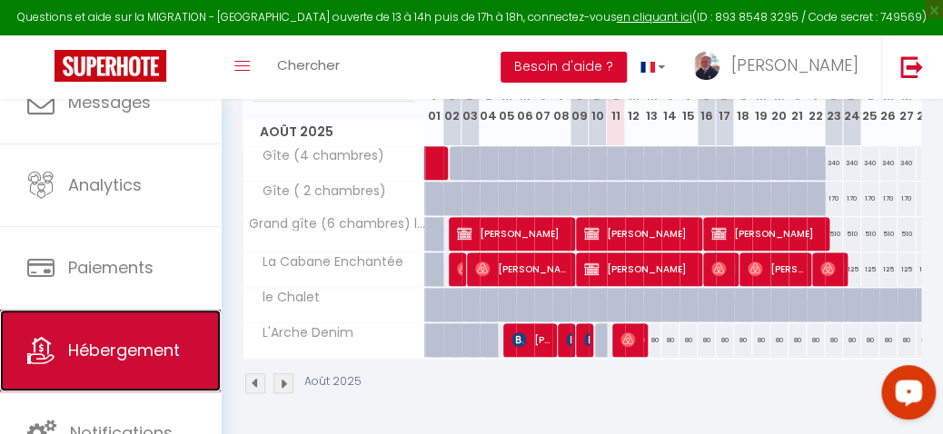
click at [134, 345] on span "Hébergement" at bounding box center [124, 350] width 112 height 23
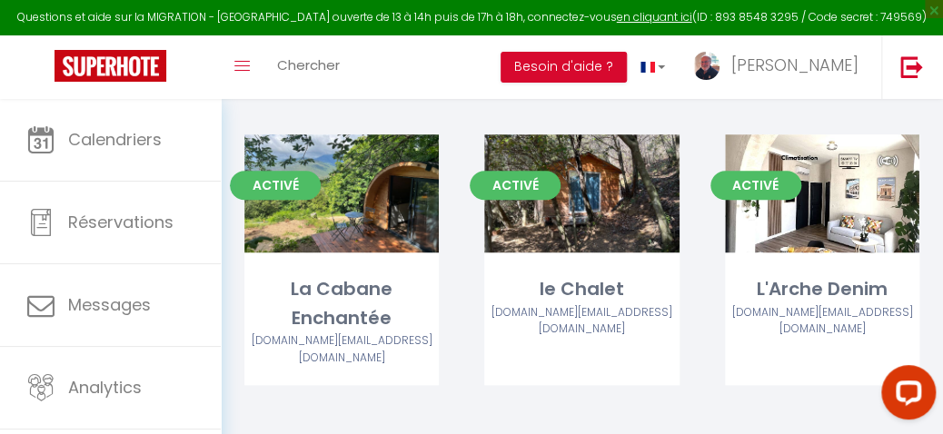
scroll to position [310, 0]
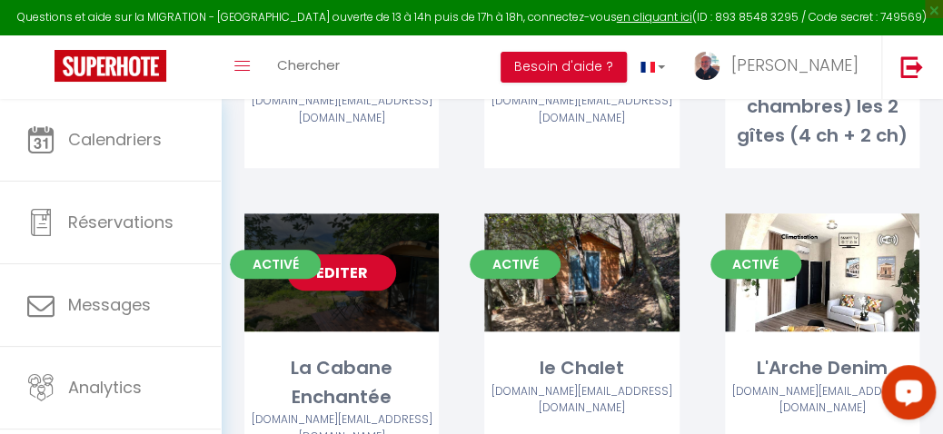
click at [356, 269] on link "Editer" at bounding box center [341, 272] width 109 height 36
click at [342, 270] on link "Editer" at bounding box center [341, 272] width 109 height 36
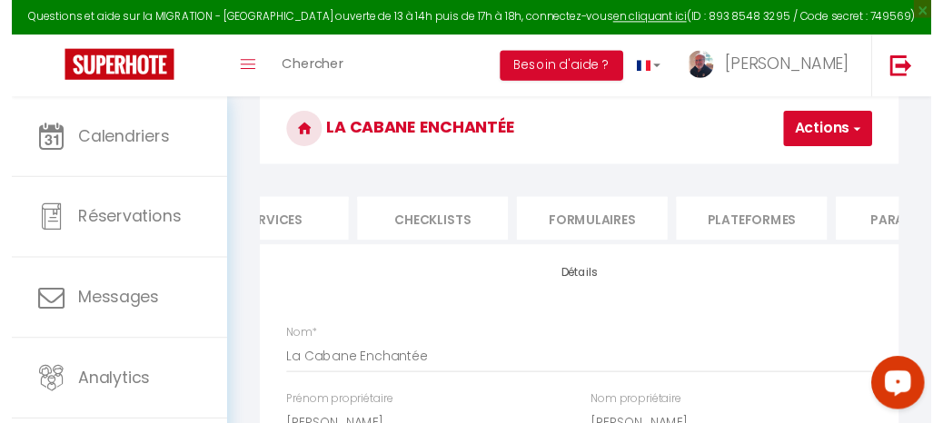
scroll to position [0, 581]
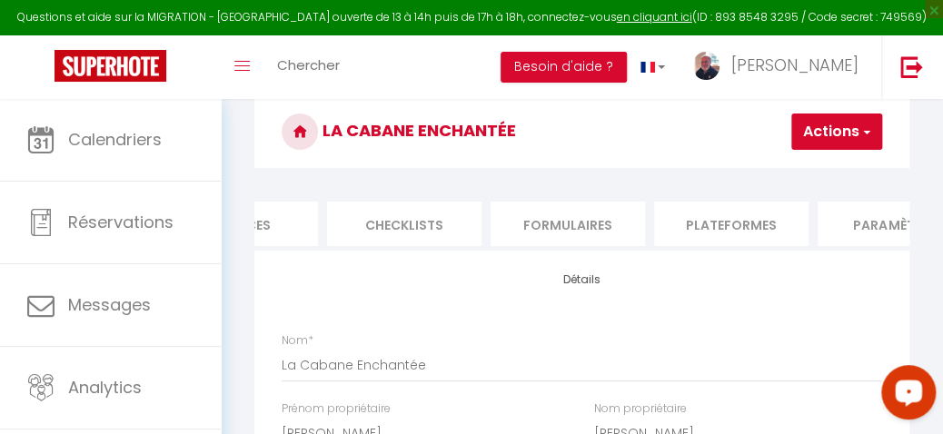
click at [731, 225] on li "Plateformes" at bounding box center [731, 224] width 154 height 45
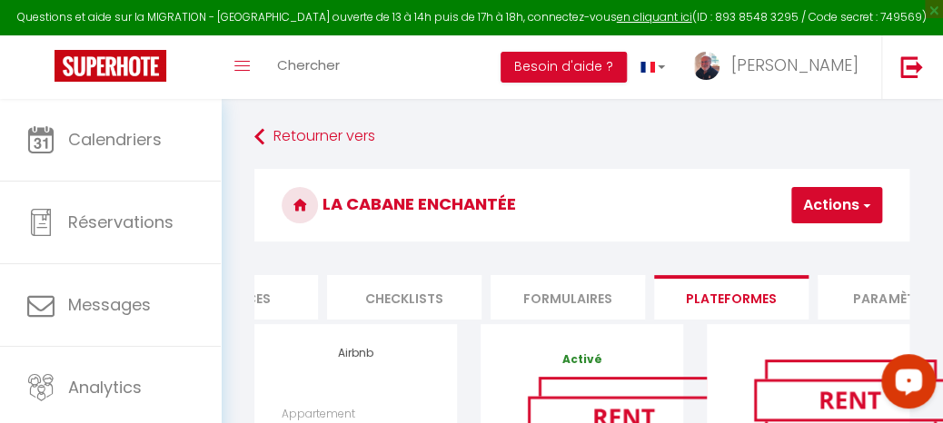
click at [872, 298] on li "Paramètres" at bounding box center [895, 297] width 154 height 45
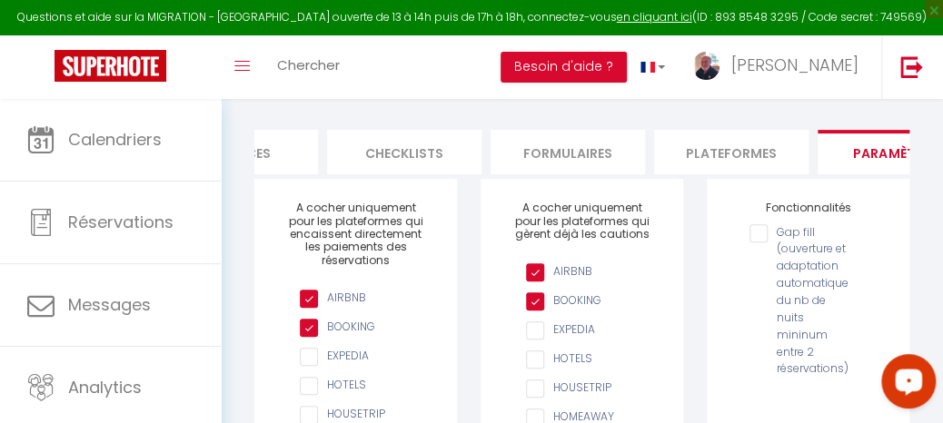
scroll to position [164, 0]
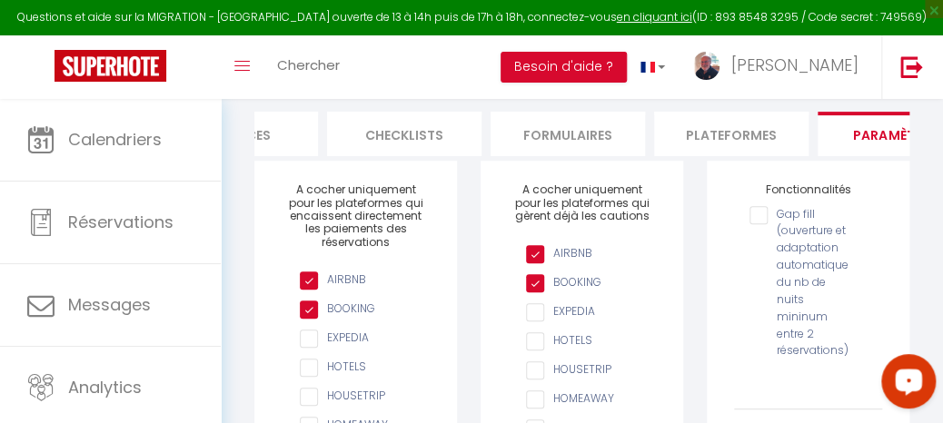
click at [541, 263] on input "AIRBNB" at bounding box center [591, 254] width 130 height 18
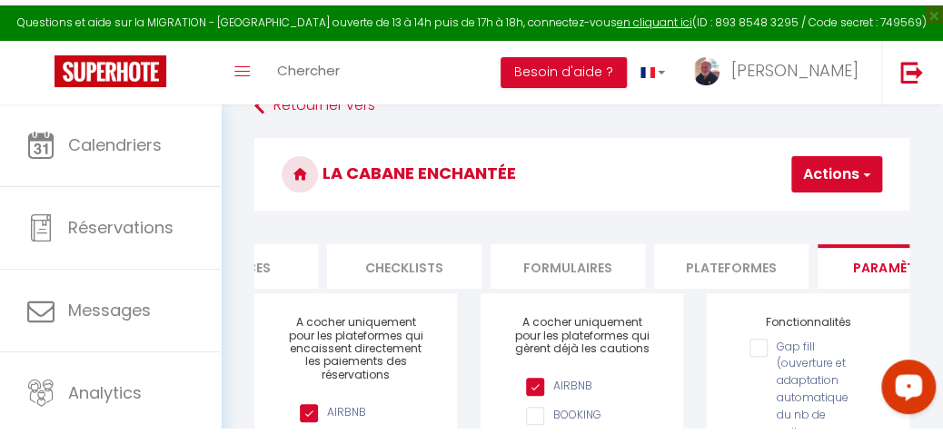
scroll to position [0, 0]
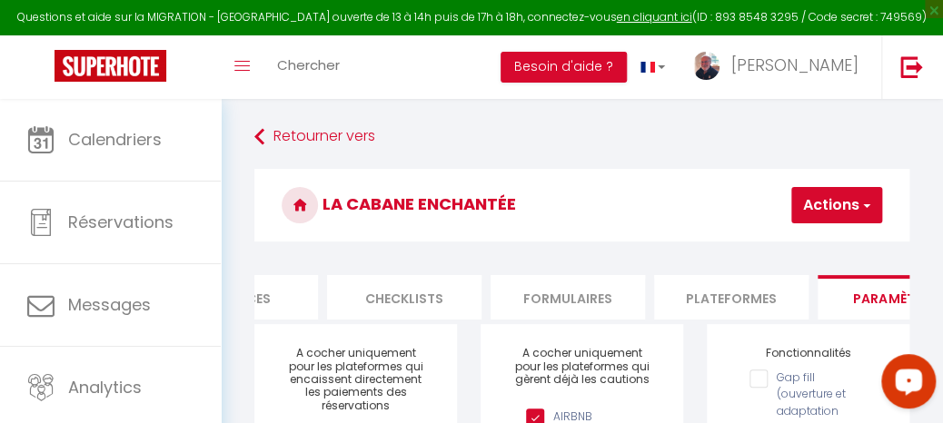
click at [870, 203] on span "button" at bounding box center [866, 205] width 12 height 18
click at [772, 243] on input "Enregistrer" at bounding box center [789, 245] width 67 height 18
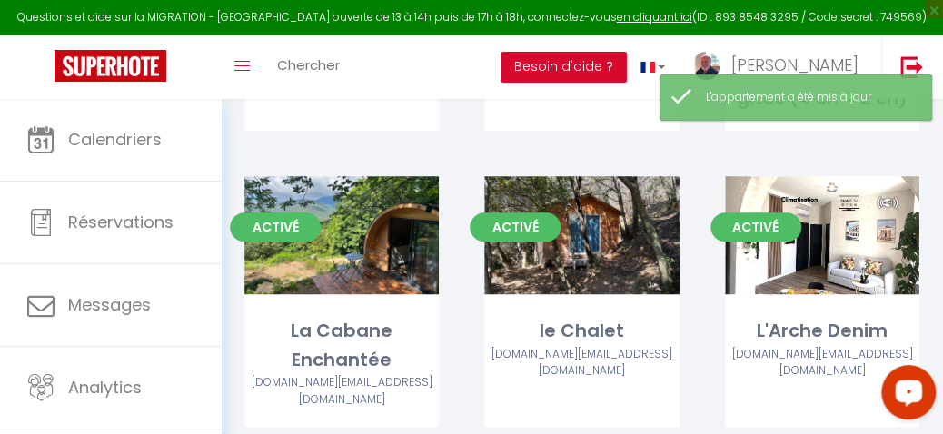
scroll to position [353, 0]
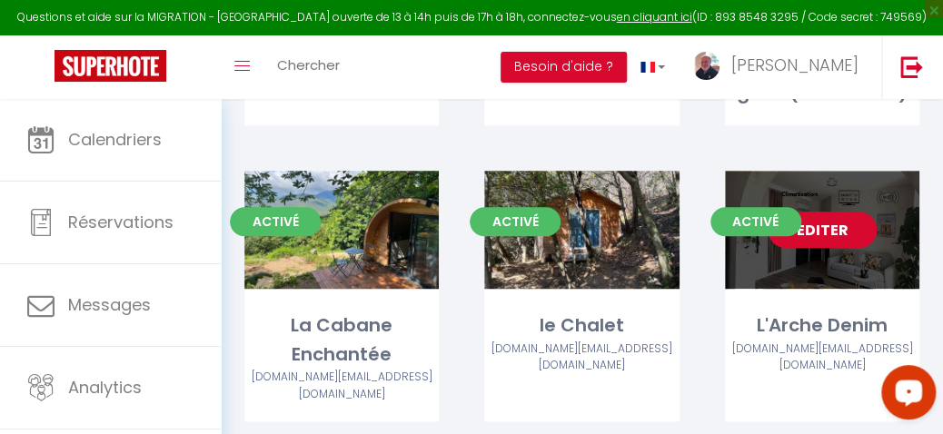
click at [819, 230] on link "Editer" at bounding box center [822, 230] width 109 height 36
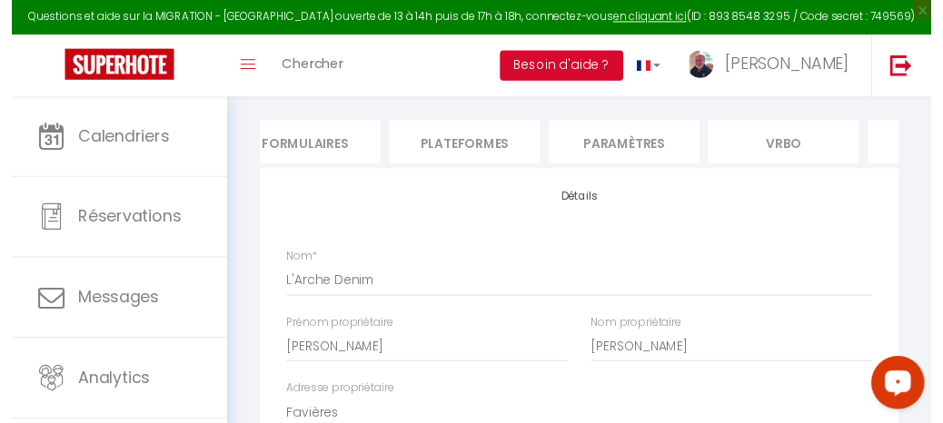
scroll to position [0, 670]
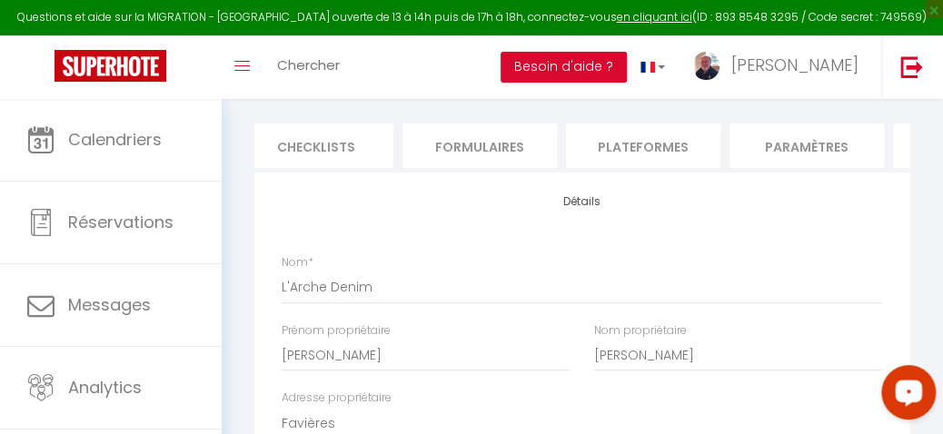
drag, startPoint x: 486, startPoint y: 169, endPoint x: 789, endPoint y: 180, distance: 302.7
click at [774, 148] on li "Paramètres" at bounding box center [807, 146] width 154 height 45
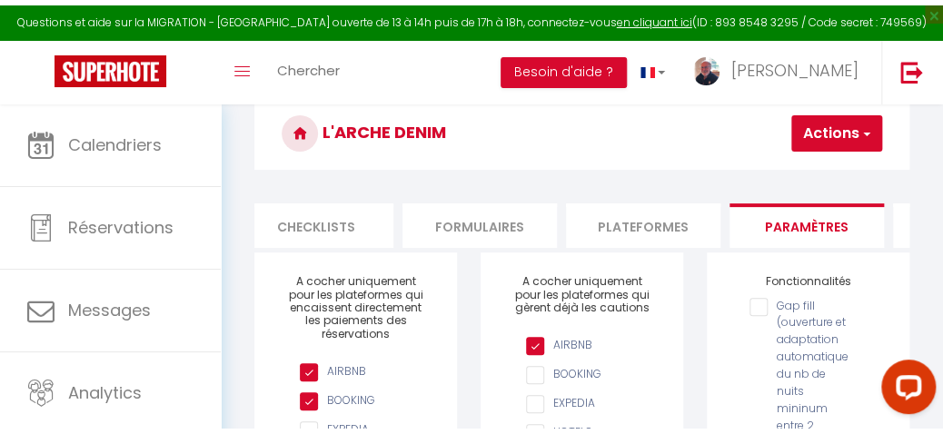
scroll to position [58, 0]
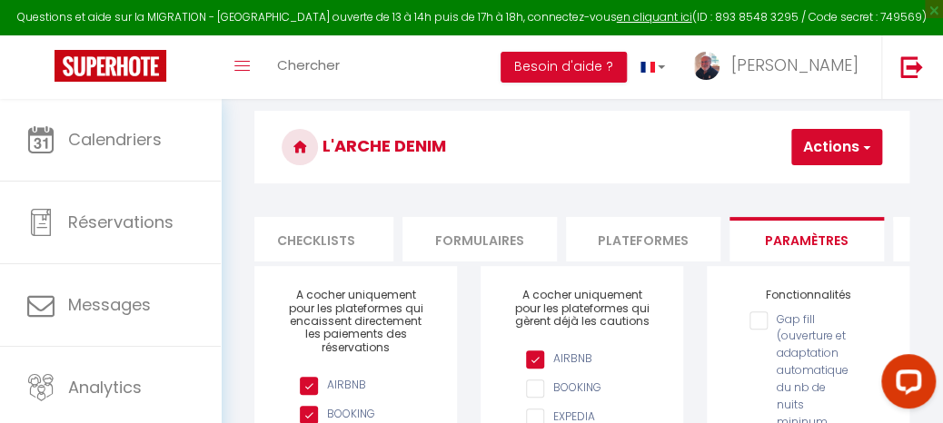
click at [864, 142] on span "button" at bounding box center [866, 147] width 12 height 18
click at [776, 182] on input "Enregistrer" at bounding box center [789, 187] width 67 height 18
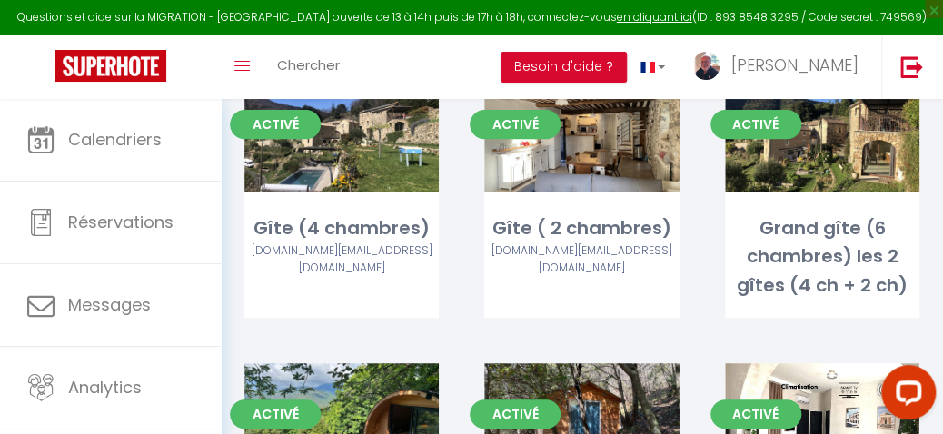
scroll to position [182, 0]
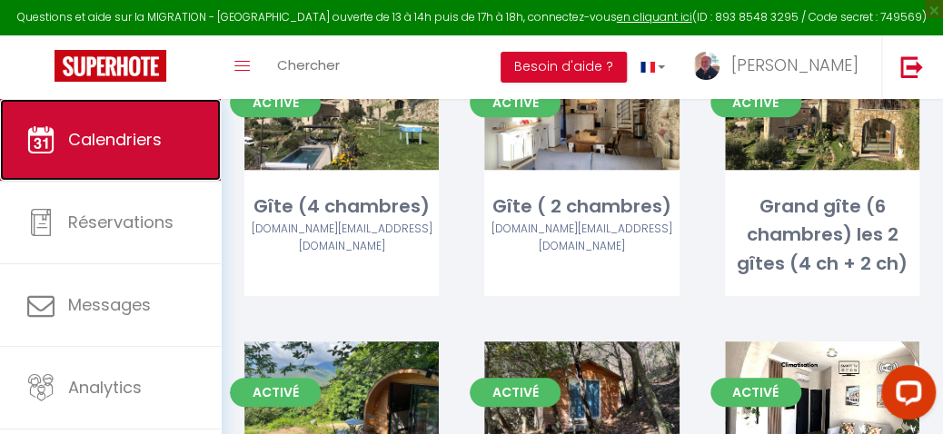
click at [113, 137] on span "Calendriers" at bounding box center [115, 139] width 94 height 23
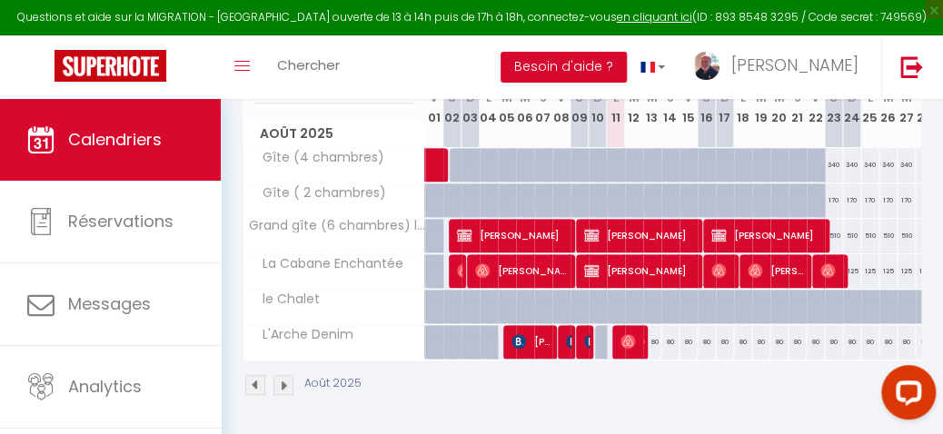
scroll to position [272, 0]
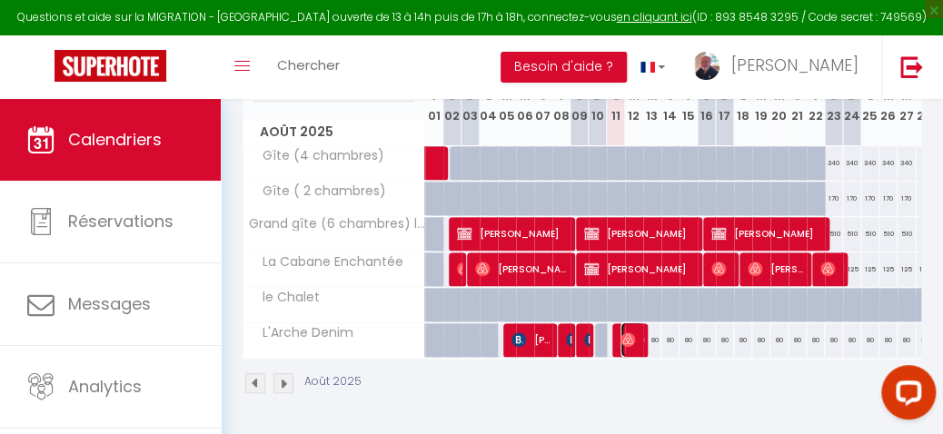
click at [625, 323] on span "Gaelle" at bounding box center [633, 340] width 25 height 35
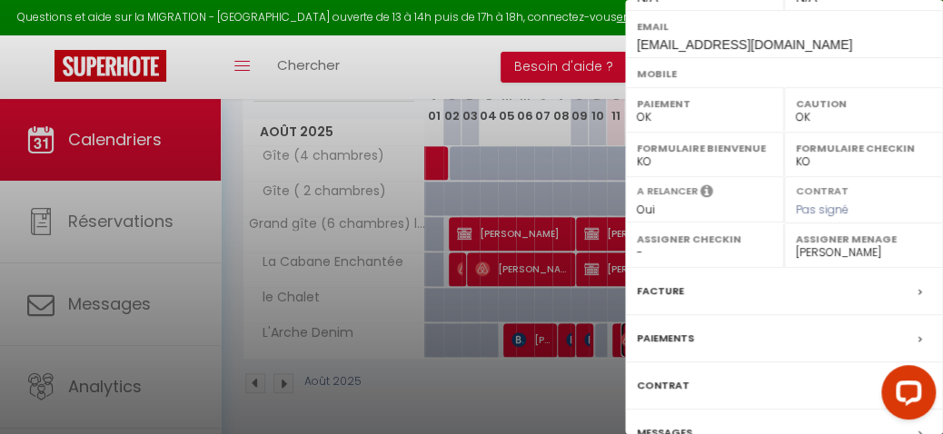
scroll to position [318, 0]
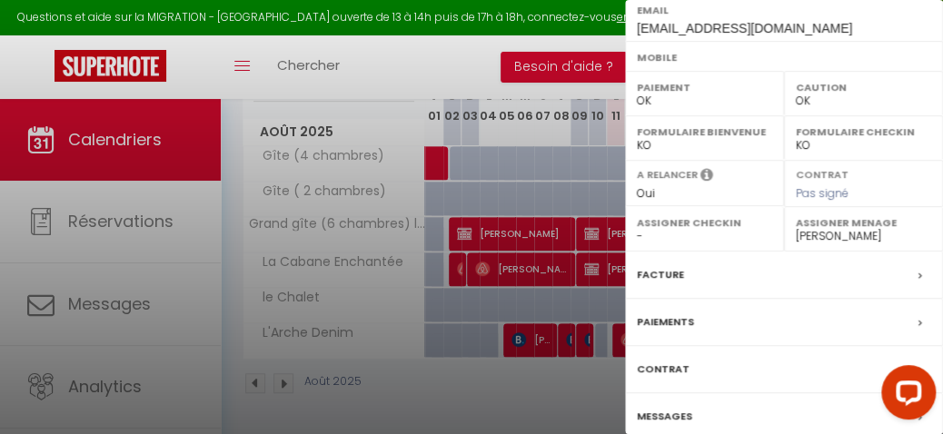
click at [672, 407] on label "Messages" at bounding box center [664, 416] width 55 height 19
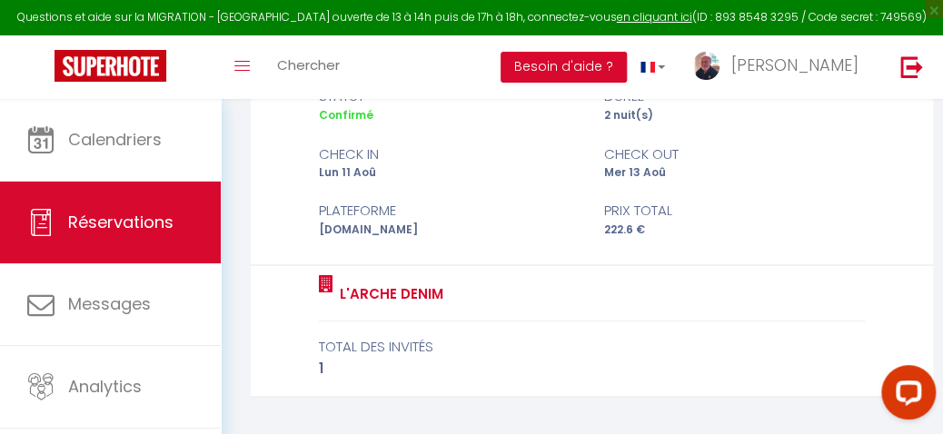
scroll to position [1045, 0]
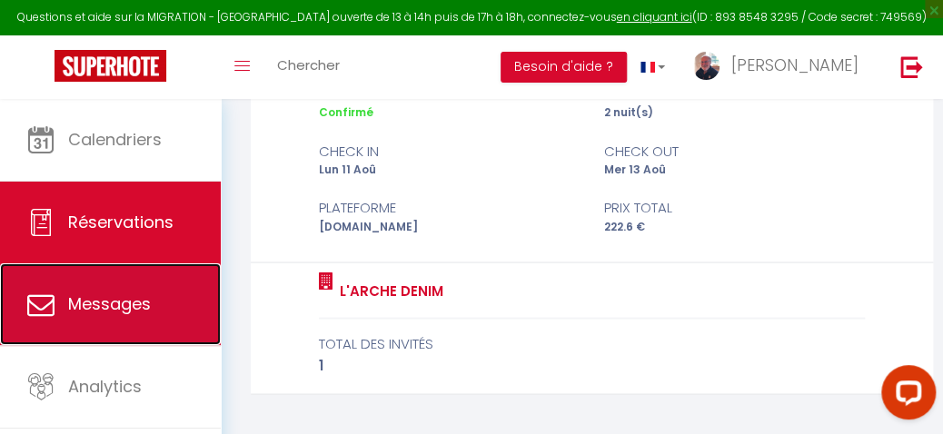
click at [126, 304] on span "Messages" at bounding box center [109, 304] width 83 height 23
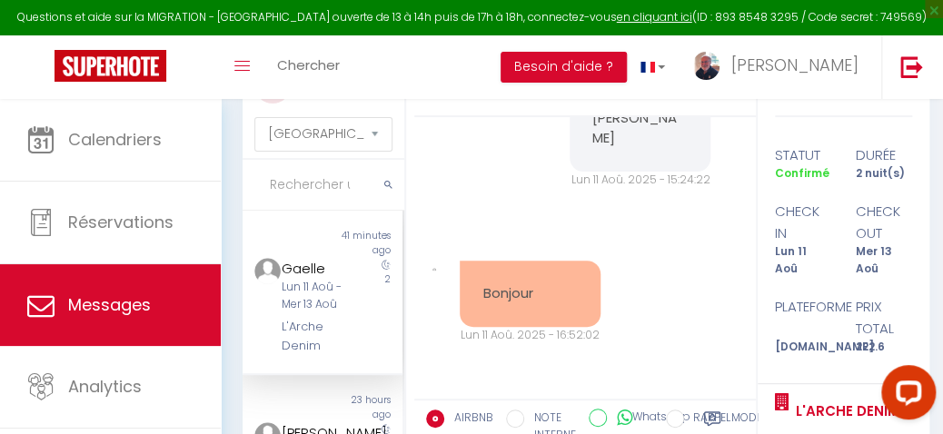
scroll to position [66, 0]
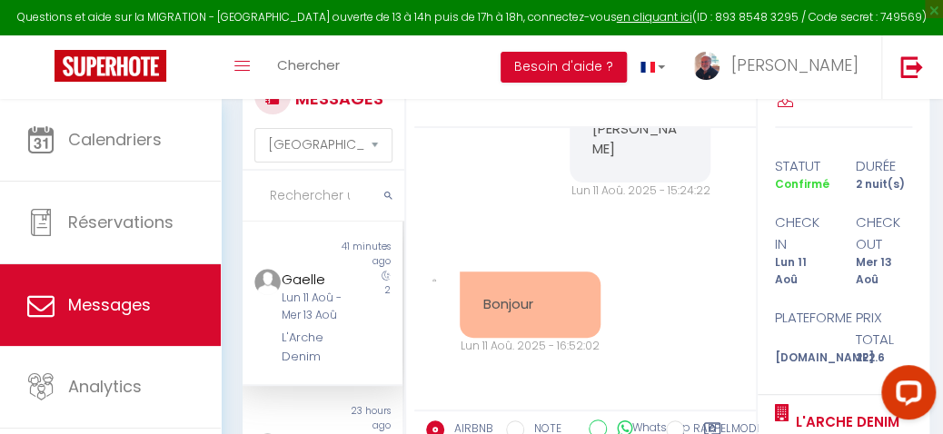
click at [371, 301] on div "2" at bounding box center [383, 317] width 40 height 97
click at [545, 305] on pre "Bonjour" at bounding box center [529, 304] width 95 height 21
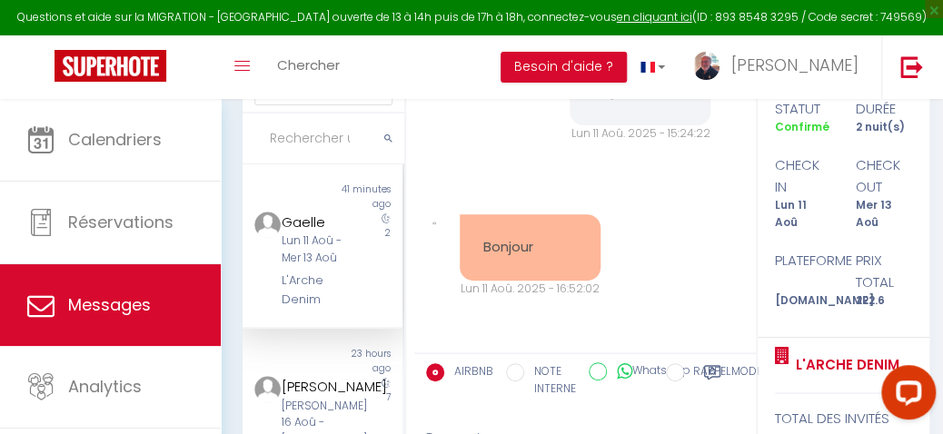
scroll to position [138, 0]
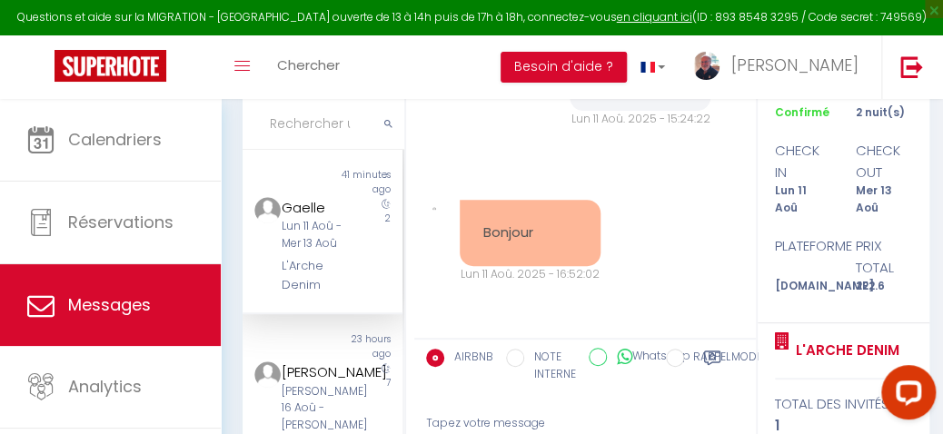
click at [542, 243] on pre "Bonjour" at bounding box center [529, 233] width 95 height 21
click at [560, 243] on pre "Bonjour" at bounding box center [529, 233] width 95 height 21
click at [343, 237] on div "Lun 11 Aoû - Mer 13 Aoû" at bounding box center [322, 235] width 82 height 35
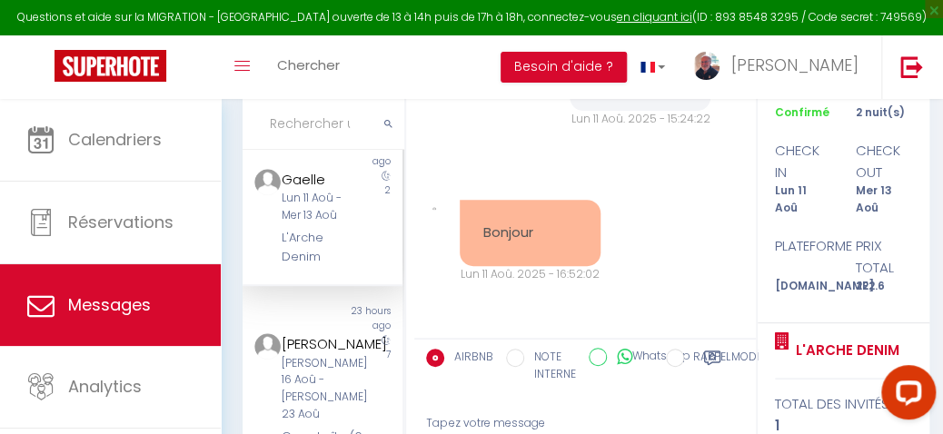
scroll to position [0, 0]
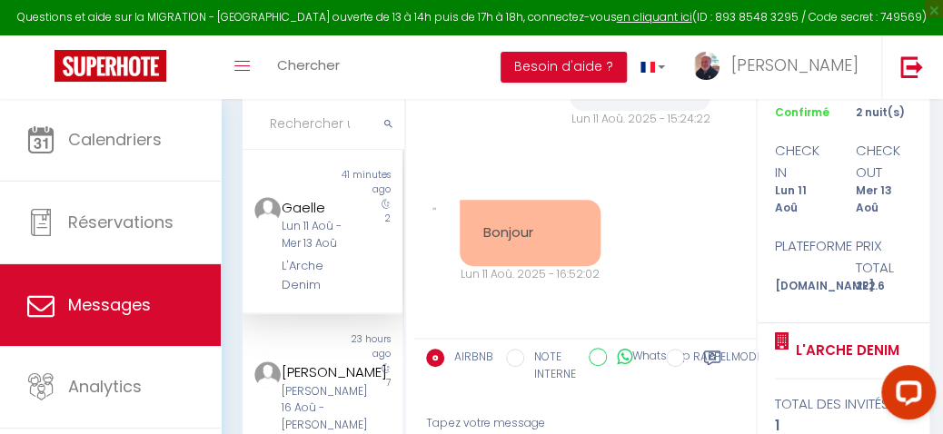
click at [302, 207] on div "Gaelle" at bounding box center [322, 208] width 82 height 22
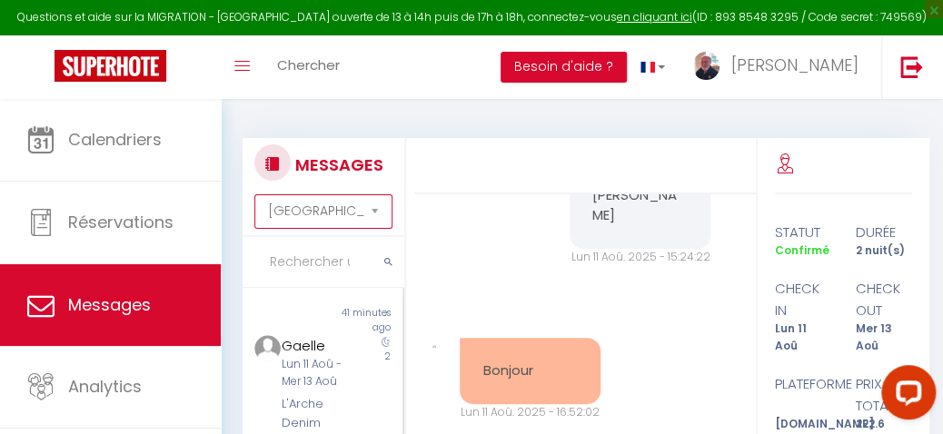
click at [374, 214] on select "[GEOGRAPHIC_DATA] par date de réservation Trier par date de message" at bounding box center [323, 211] width 138 height 35
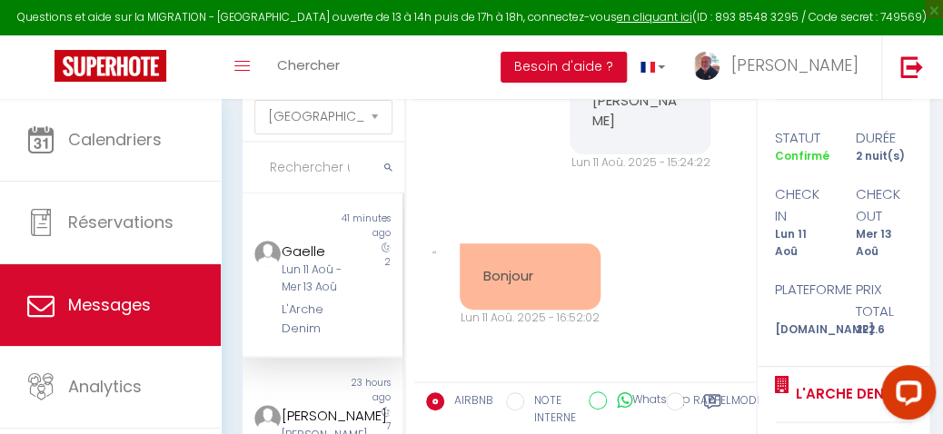
scroll to position [164, 0]
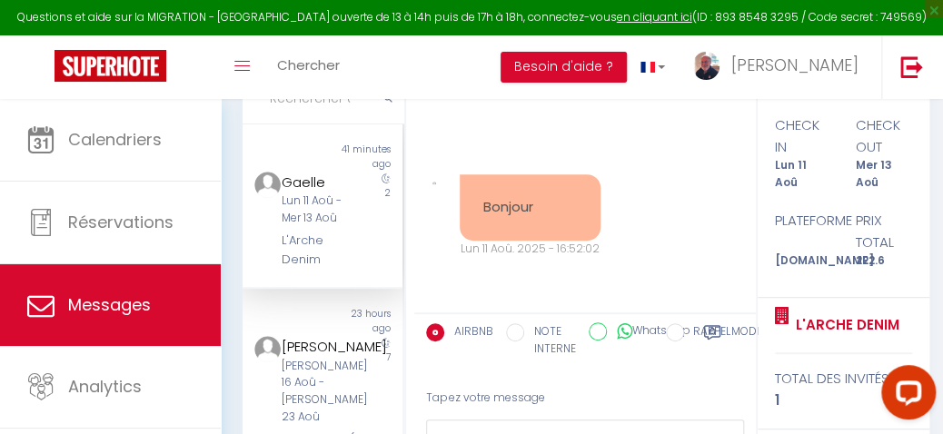
click at [636, 262] on div "Bonjour Lun 11 Aoû. 2025 - 16:52:02 Note Sms Bonjour Lun 11 Aoû. 2025 - 16:52:02" at bounding box center [585, 215] width 329 height 155
drag, startPoint x: 564, startPoint y: 279, endPoint x: 569, endPoint y: 264, distance: 15.2
click at [569, 241] on div "Bonjour" at bounding box center [530, 207] width 141 height 66
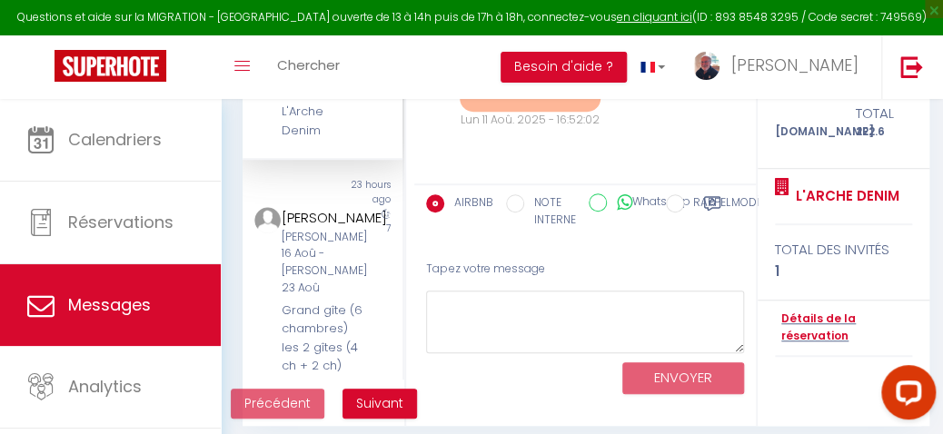
scroll to position [305, 0]
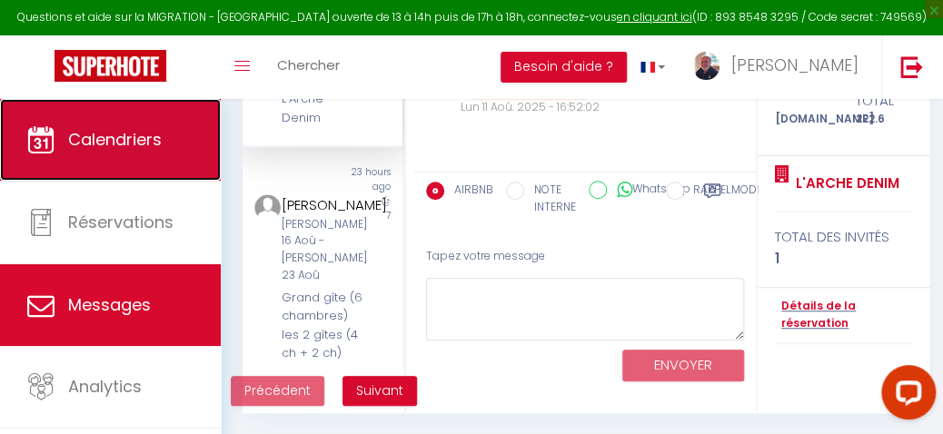
click at [141, 142] on span "Calendriers" at bounding box center [115, 139] width 94 height 23
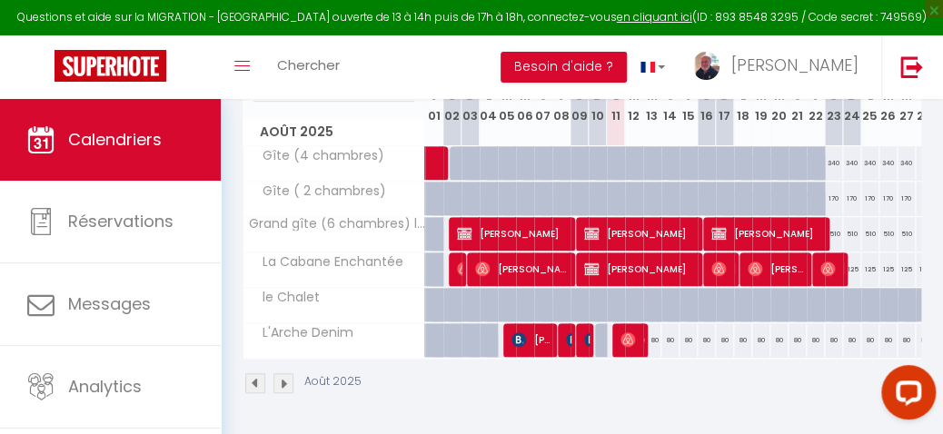
scroll to position [272, 0]
click at [632, 333] on img at bounding box center [628, 340] width 15 height 15
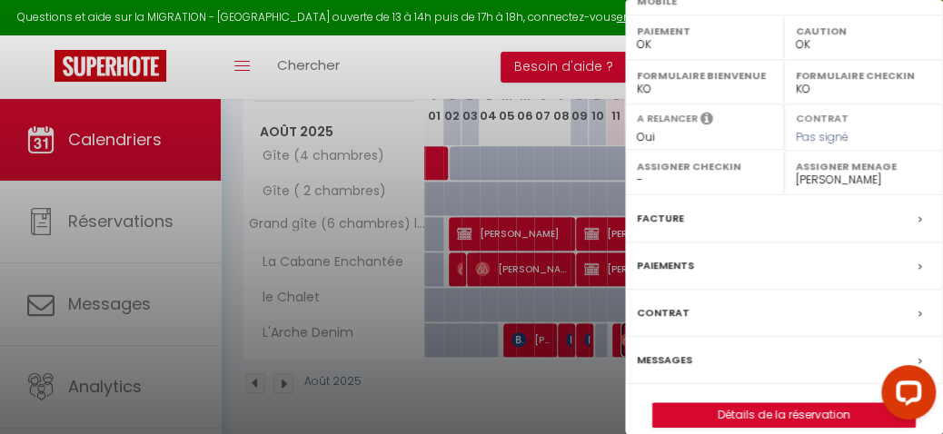
scroll to position [392, 0]
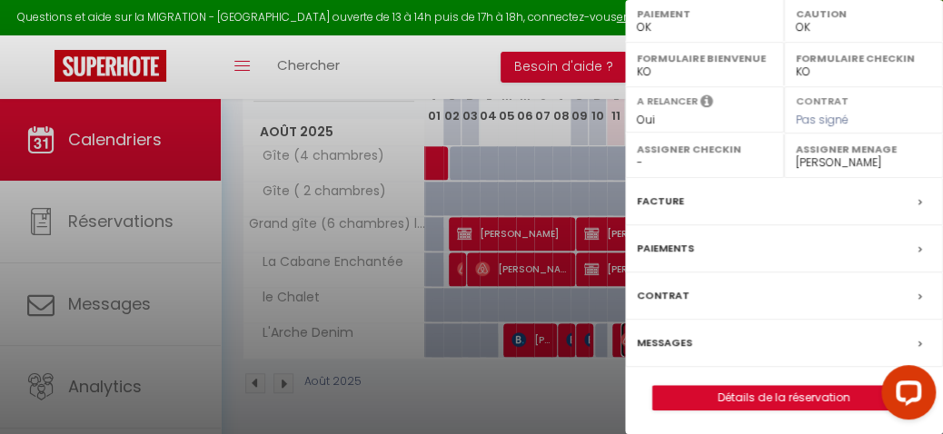
drag, startPoint x: 932, startPoint y: 207, endPoint x: 32, endPoint y: 64, distance: 911.8
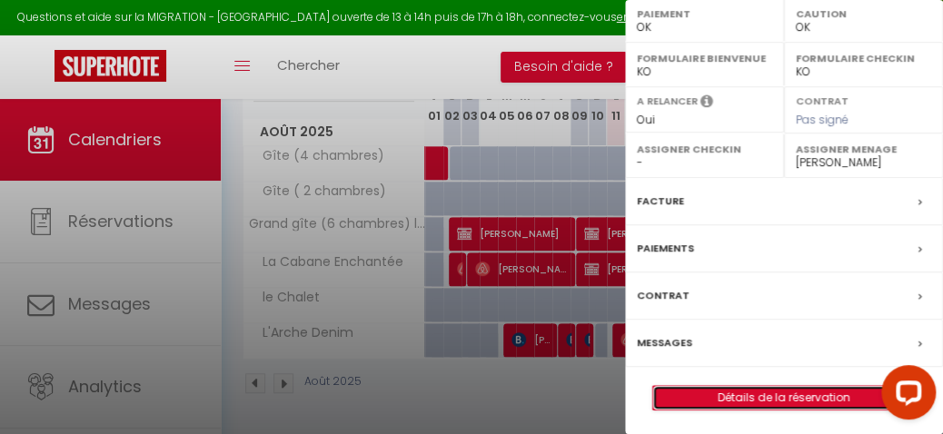
click at [774, 395] on link "Détails de la réservation" at bounding box center [784, 398] width 262 height 24
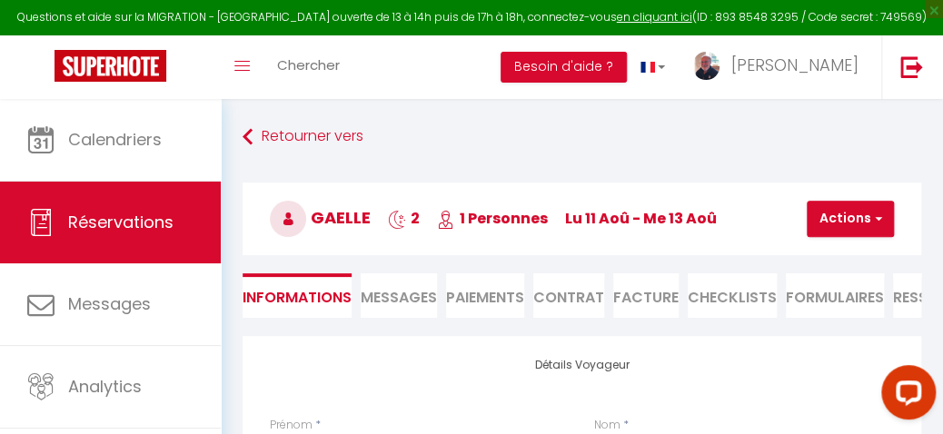
click at [414, 291] on span "Messages" at bounding box center [399, 297] width 76 height 21
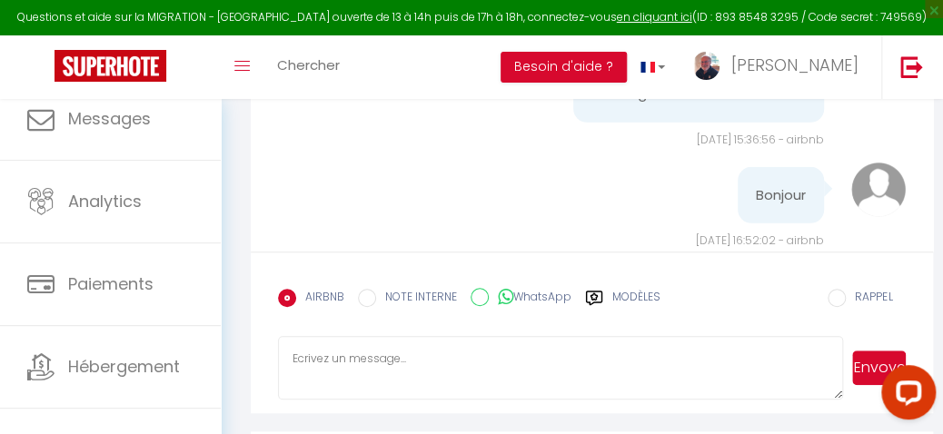
scroll to position [202, 0]
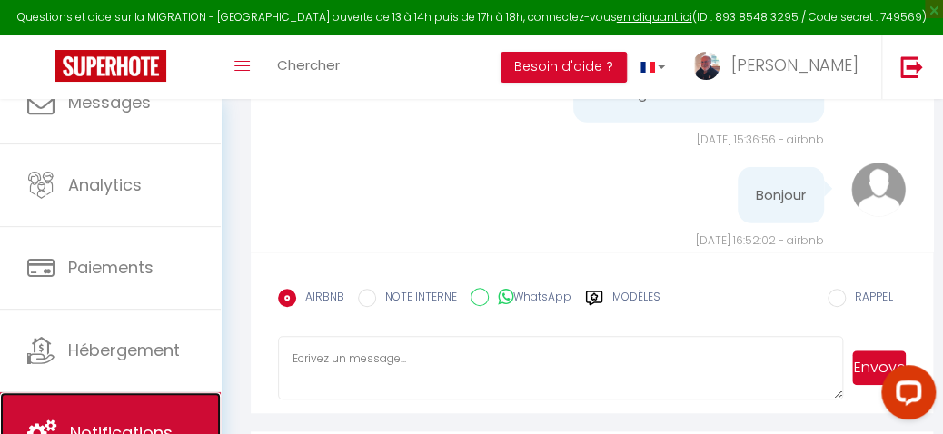
click at [111, 426] on span "Notifications" at bounding box center [121, 433] width 103 height 23
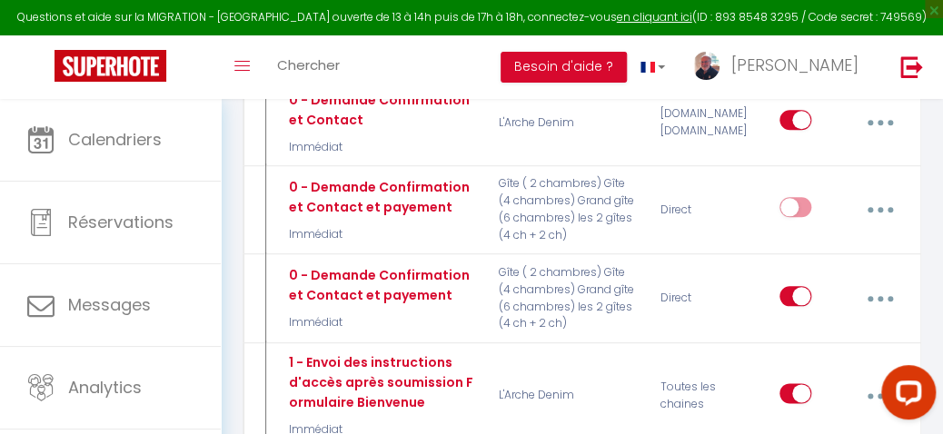
scroll to position [547, 0]
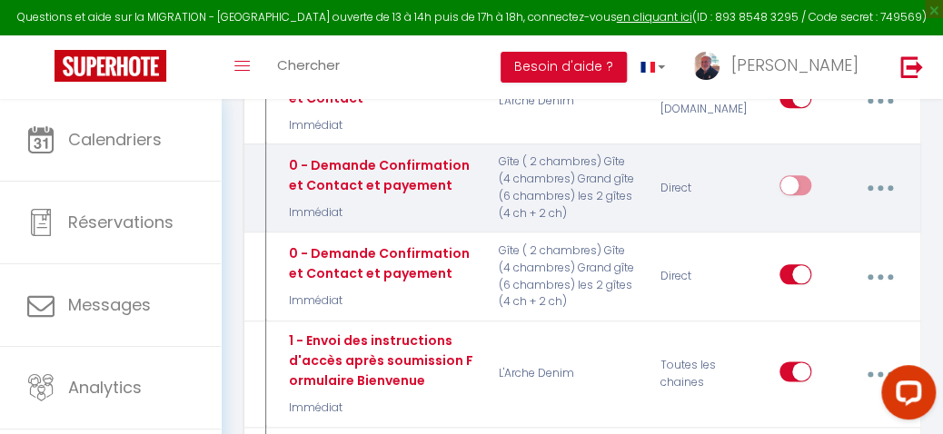
click at [880, 182] on button "button" at bounding box center [881, 188] width 48 height 35
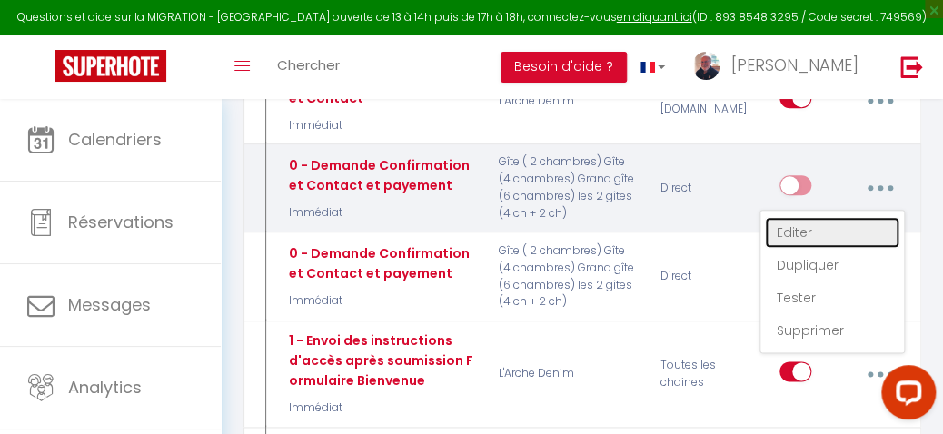
click at [801, 224] on link "Editer" at bounding box center [832, 232] width 134 height 31
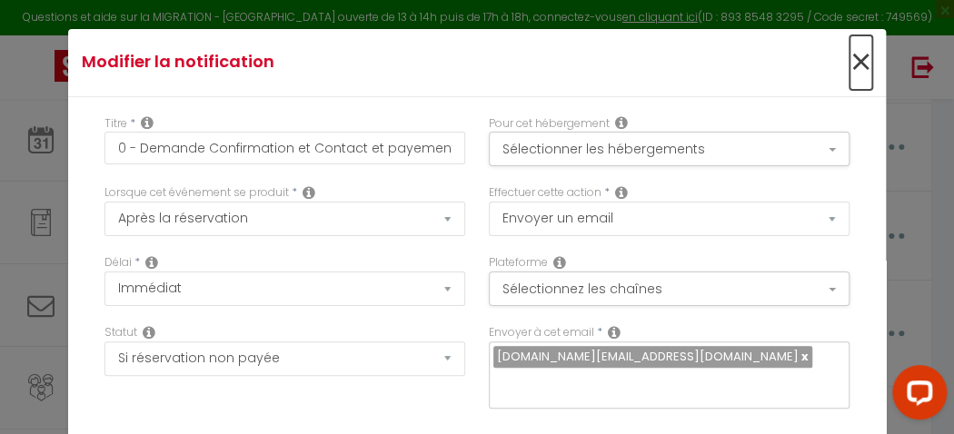
click at [850, 55] on span "×" at bounding box center [861, 62] width 23 height 55
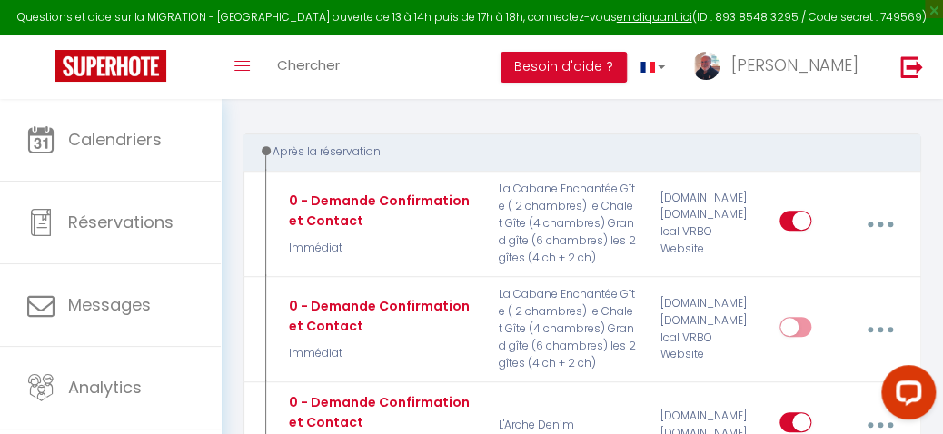
scroll to position [262, 0]
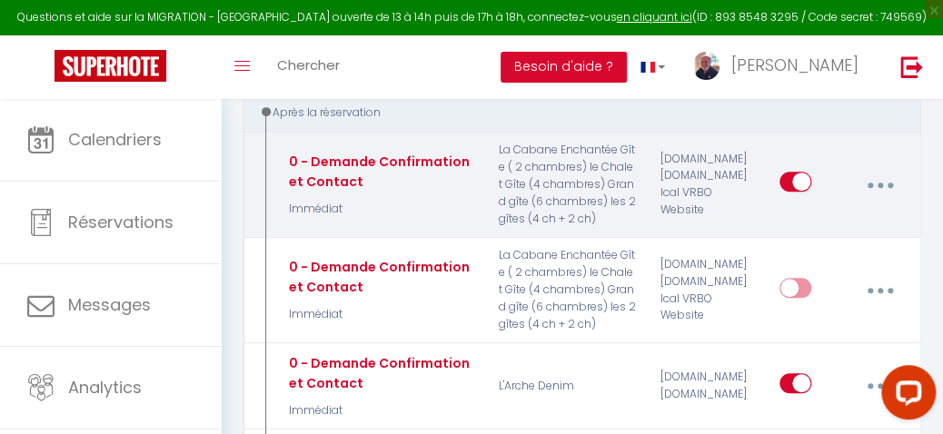
click at [873, 178] on button "button" at bounding box center [881, 184] width 48 height 35
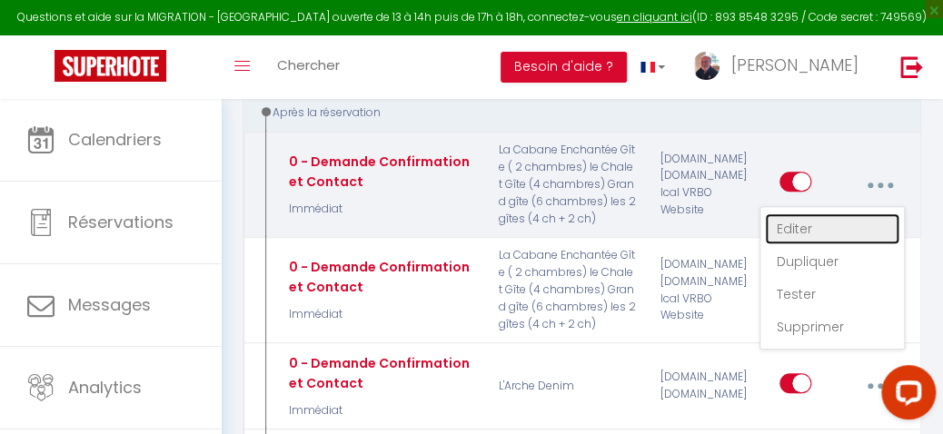
click at [796, 225] on link "Editer" at bounding box center [832, 229] width 134 height 31
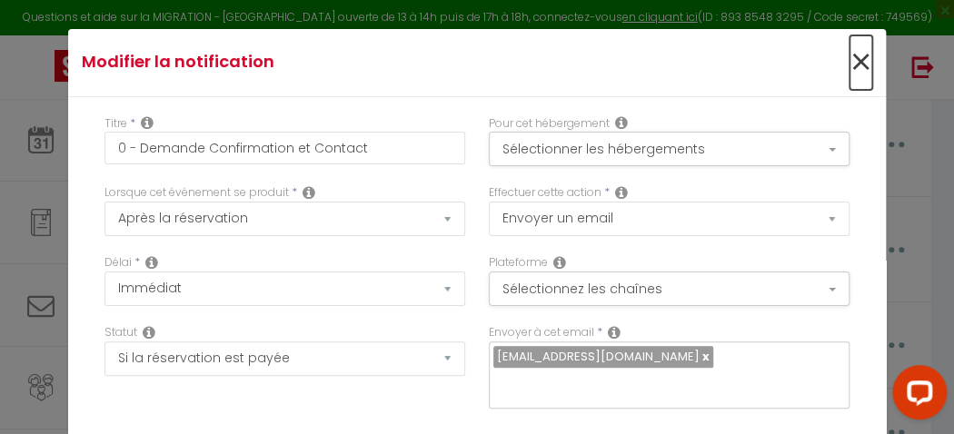
click at [850, 55] on span "×" at bounding box center [861, 62] width 23 height 55
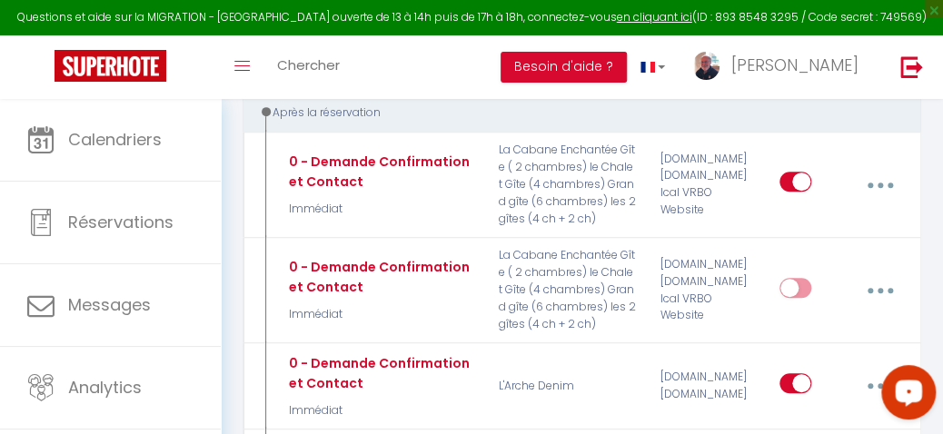
click at [871, 383] on div at bounding box center [905, 396] width 76 height 76
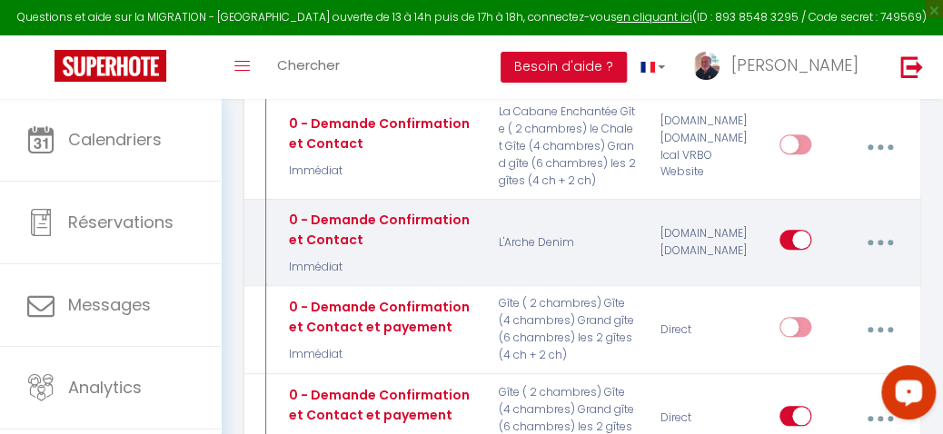
scroll to position [407, 0]
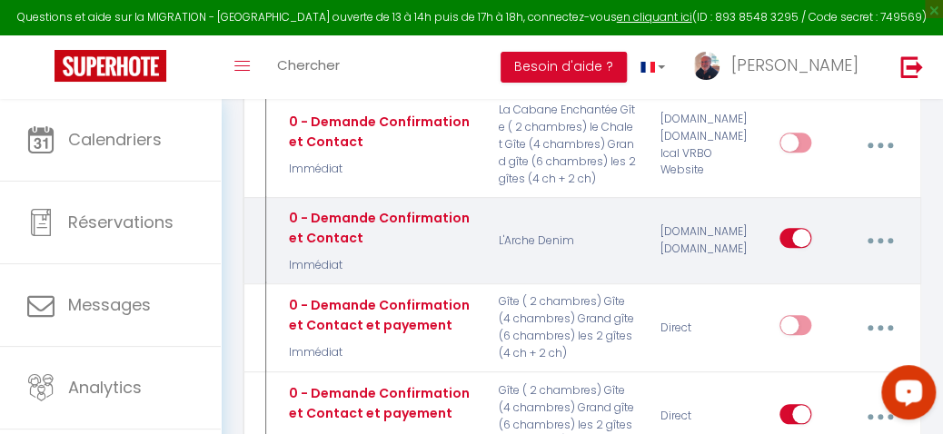
click at [879, 234] on button "button" at bounding box center [881, 241] width 48 height 35
drag, startPoint x: 879, startPoint y: 234, endPoint x: 473, endPoint y: 243, distance: 405.3
click at [473, 46] on div "0 - Demande Confirmation et Contact" at bounding box center [379, 26] width 191 height 40
click at [870, 234] on button "button" at bounding box center [881, 241] width 48 height 35
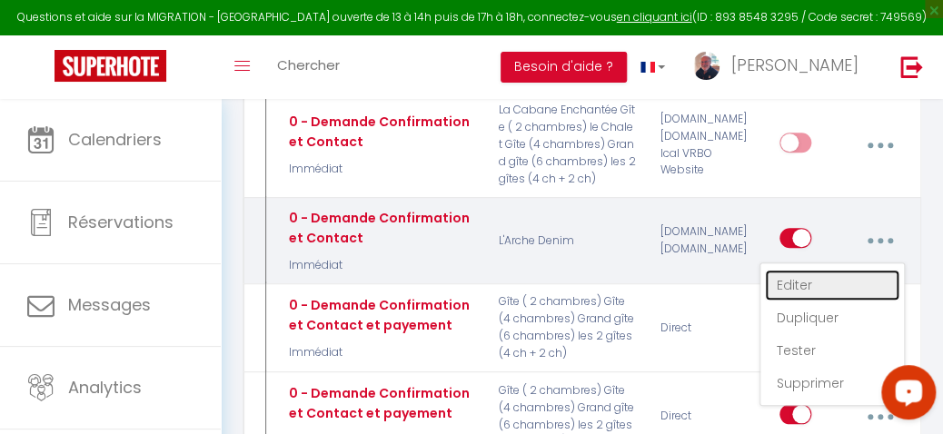
click at [796, 282] on link "Editer" at bounding box center [832, 285] width 134 height 31
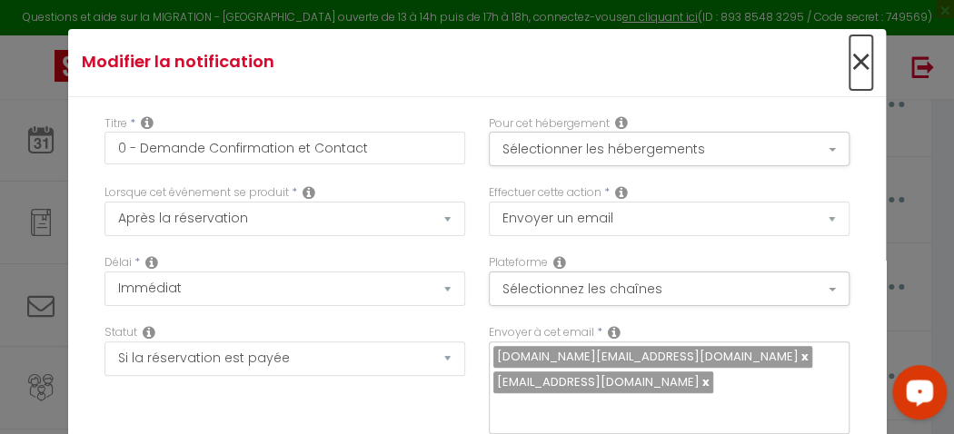
click at [850, 52] on span "×" at bounding box center [861, 62] width 23 height 55
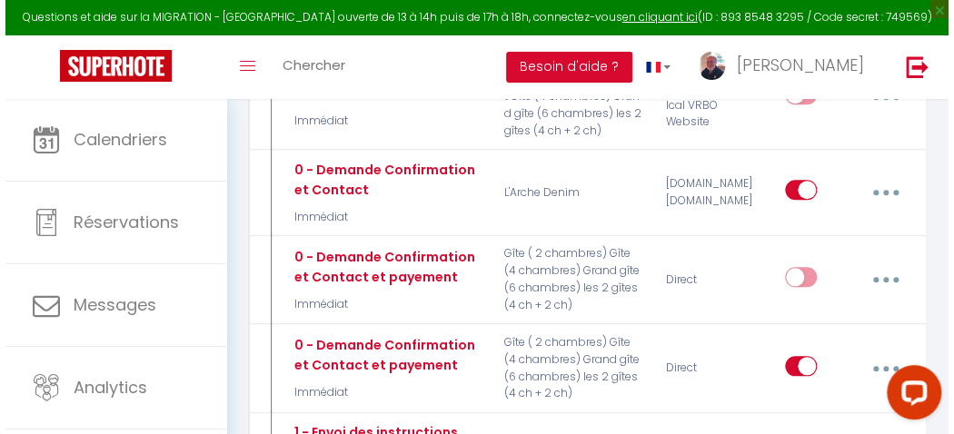
scroll to position [476, 0]
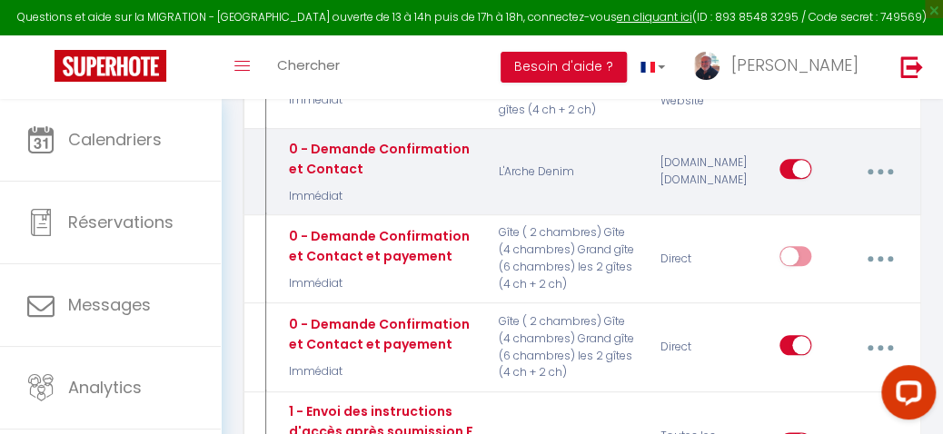
click at [877, 164] on button "button" at bounding box center [881, 171] width 48 height 35
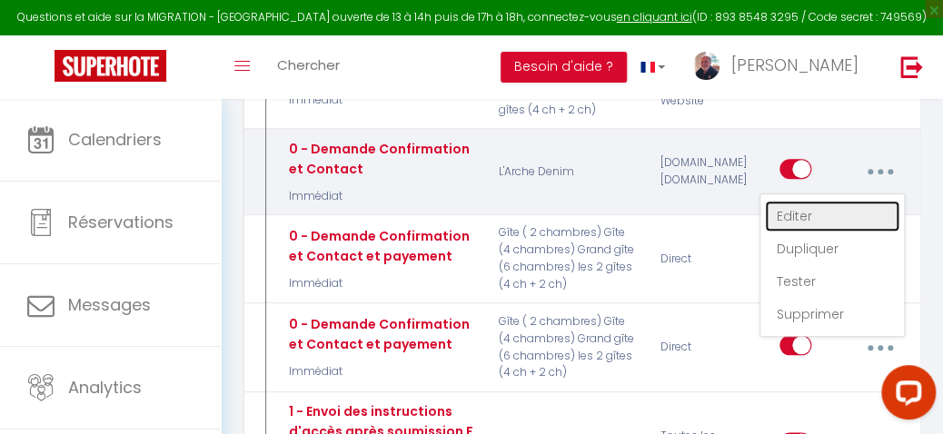
click at [814, 210] on link "Editer" at bounding box center [832, 216] width 134 height 31
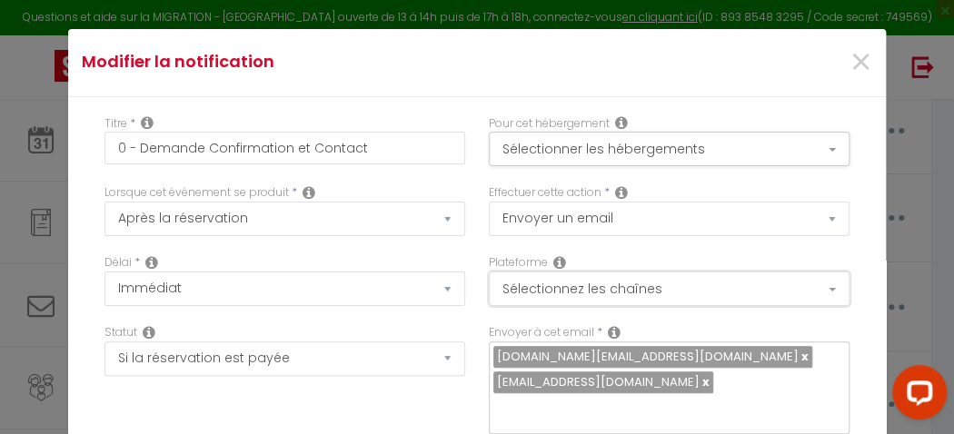
click at [810, 287] on button "Sélectionnez les chaînes" at bounding box center [669, 289] width 361 height 35
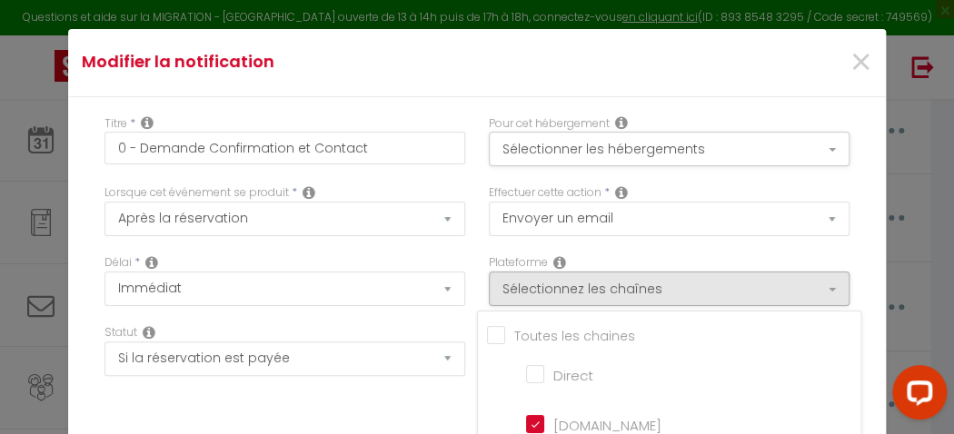
click at [526, 374] on input "Direct" at bounding box center [578, 373] width 104 height 18
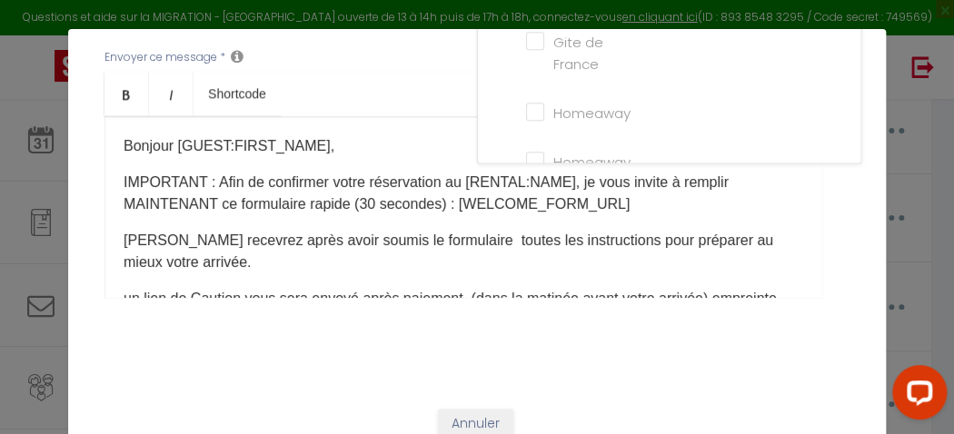
scroll to position [603, 0]
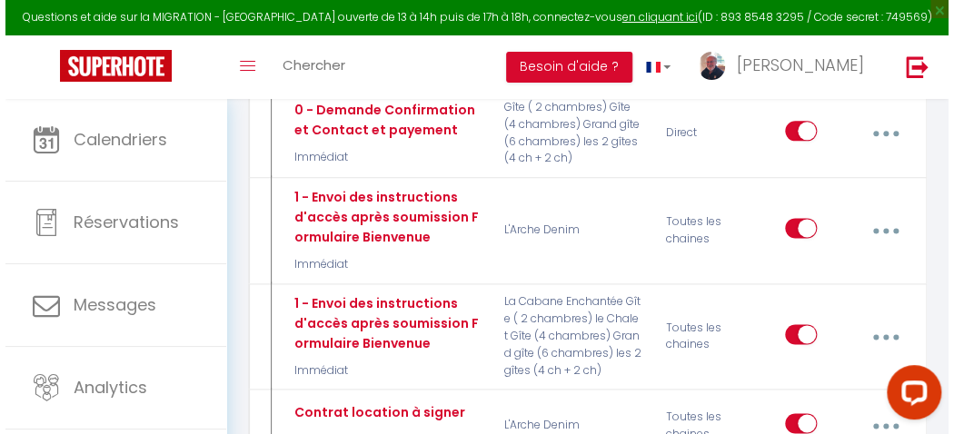
scroll to position [712, 0]
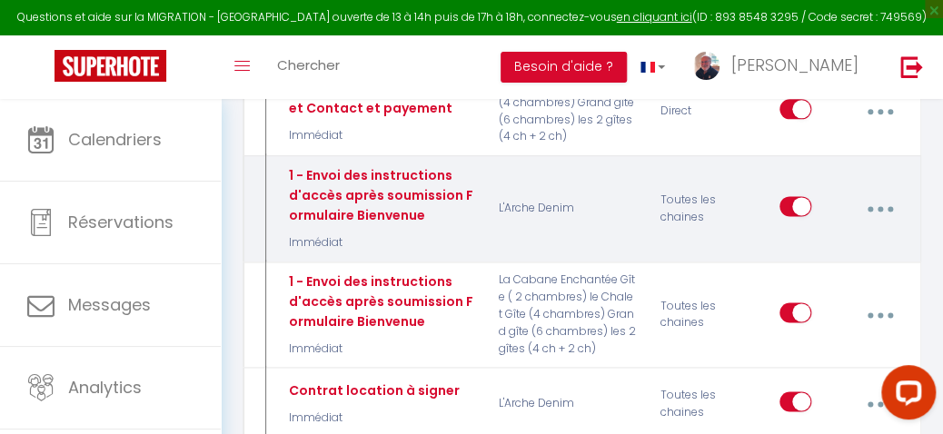
click at [879, 200] on button "button" at bounding box center [881, 209] width 48 height 35
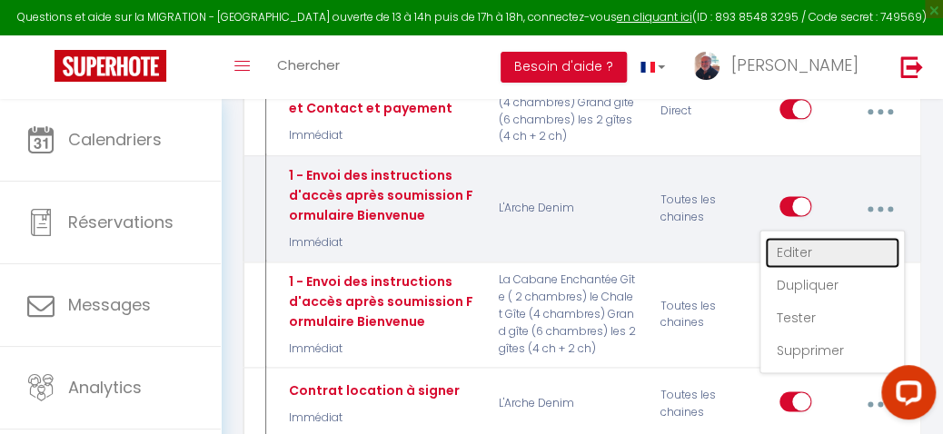
click at [791, 246] on link "Editer" at bounding box center [832, 252] width 134 height 31
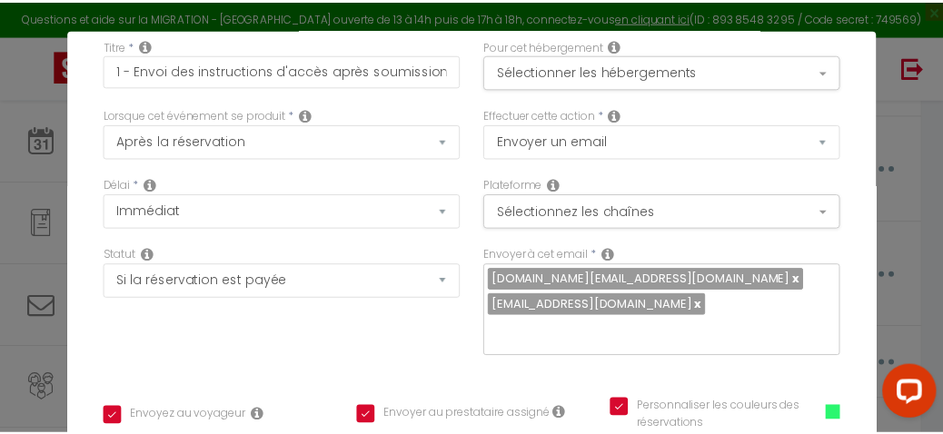
scroll to position [0, 0]
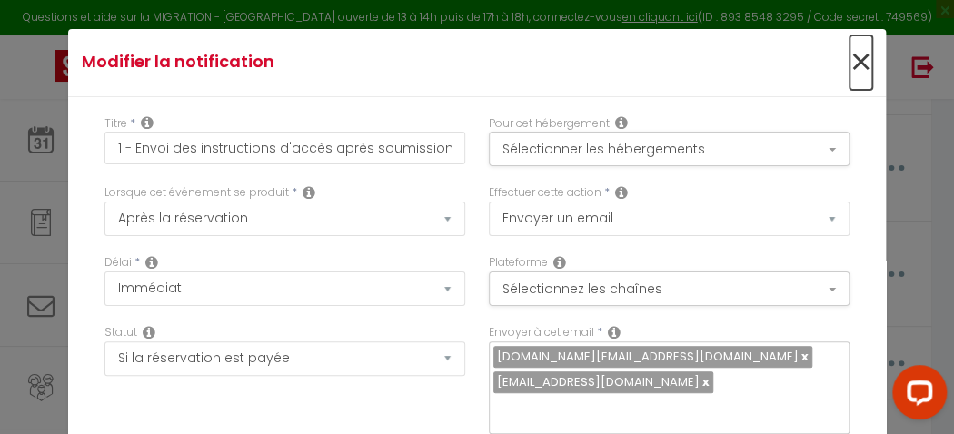
click at [850, 58] on span "×" at bounding box center [861, 62] width 23 height 55
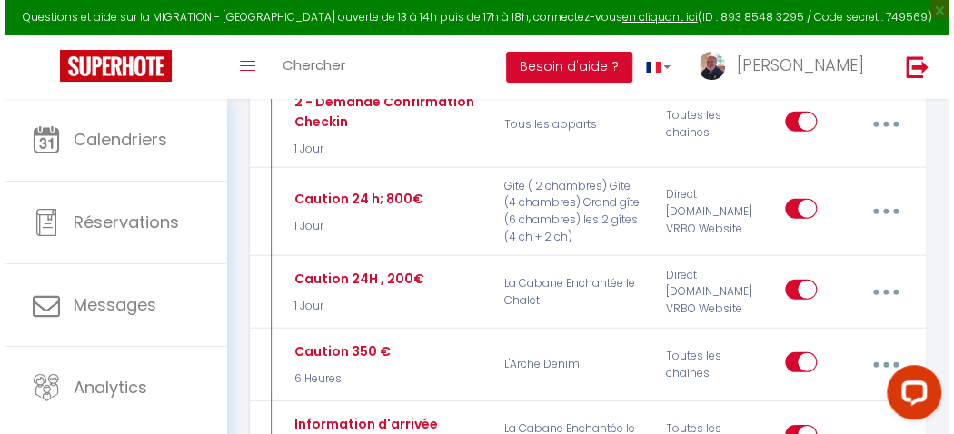
scroll to position [1806, 0]
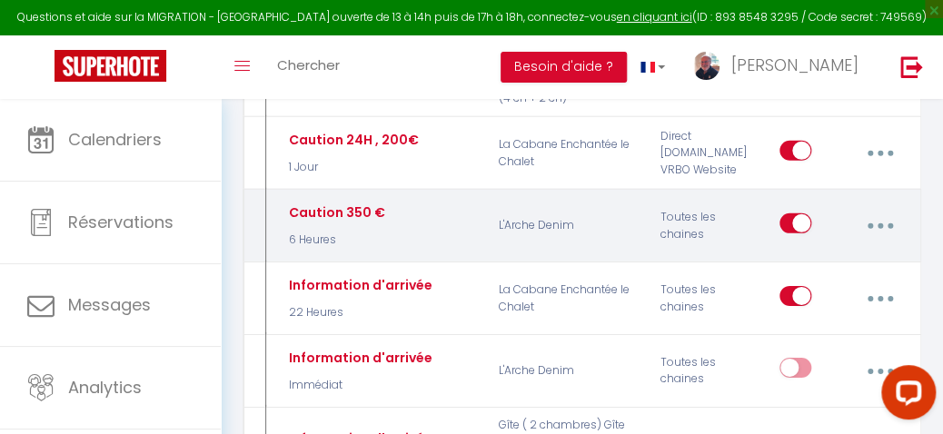
click at [875, 214] on button "button" at bounding box center [881, 226] width 48 height 35
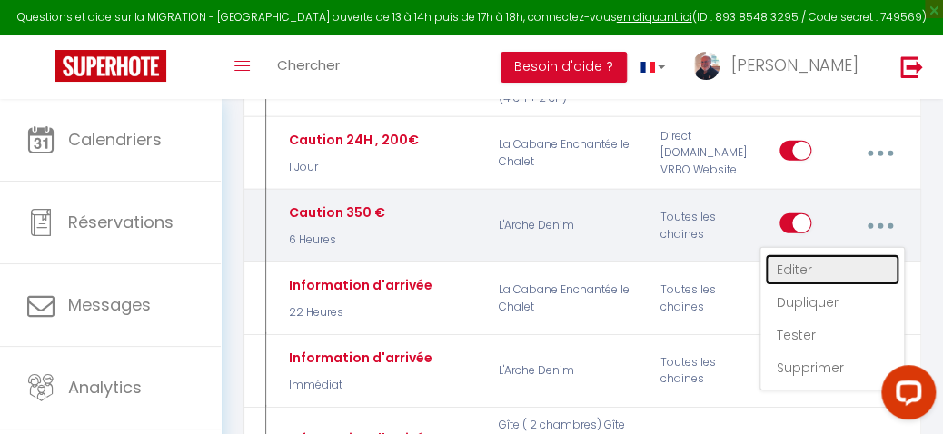
click at [806, 256] on link "Editer" at bounding box center [832, 269] width 134 height 31
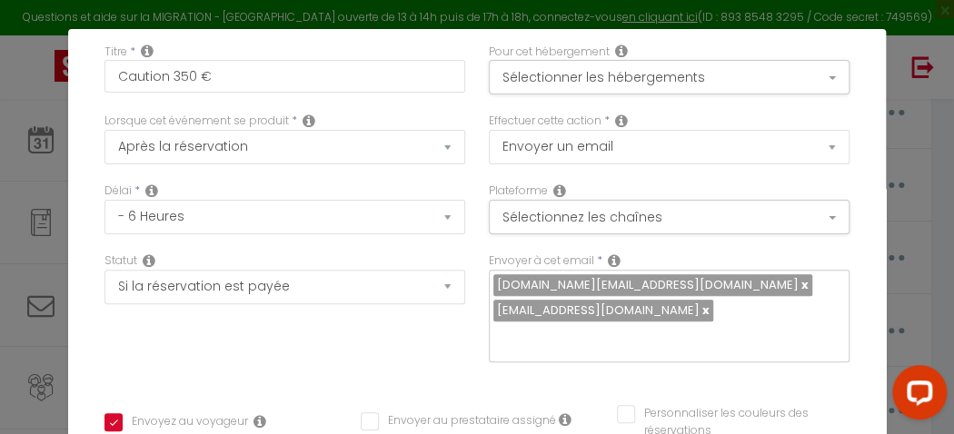
scroll to position [0, 0]
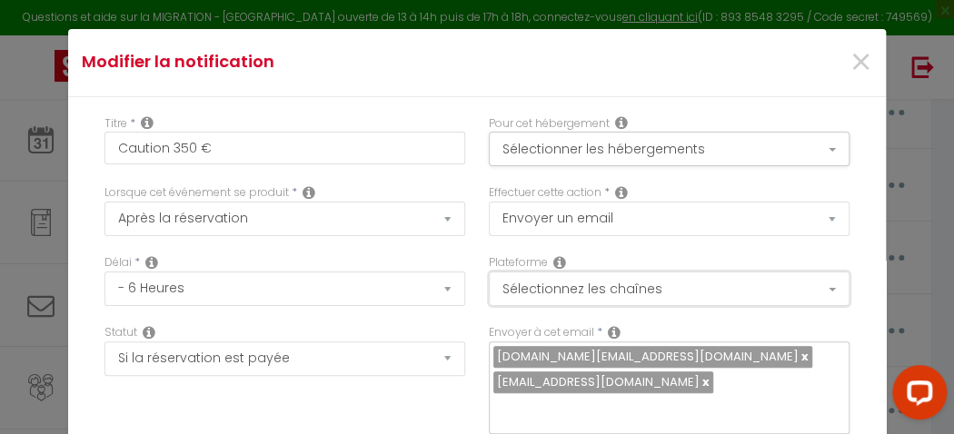
click at [818, 287] on button "Sélectionnez les chaînes" at bounding box center [669, 289] width 361 height 35
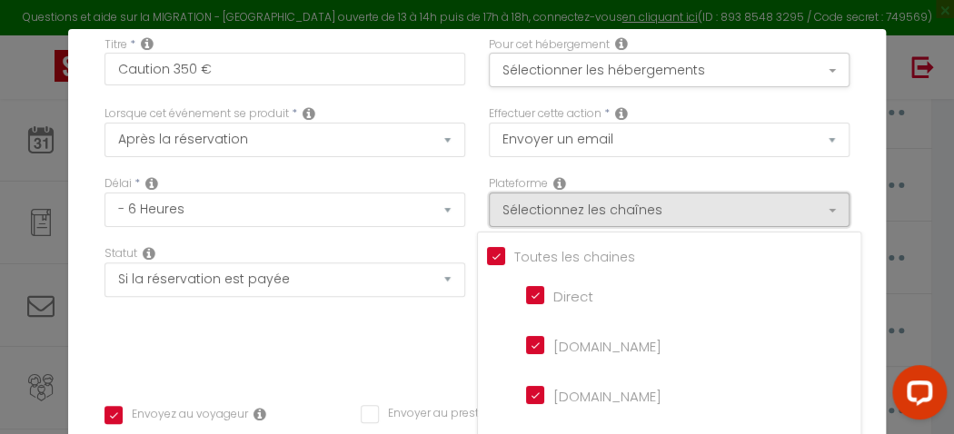
scroll to position [109, 0]
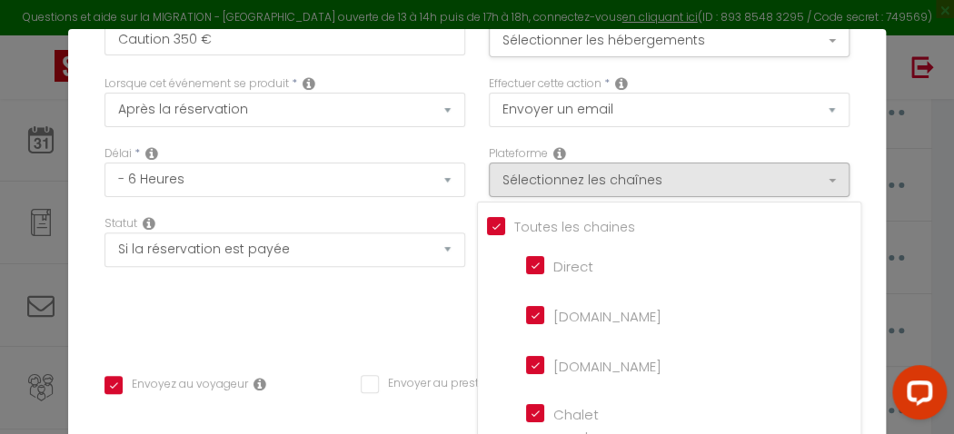
click at [526, 313] on input "[DOMAIN_NAME]" at bounding box center [578, 314] width 104 height 18
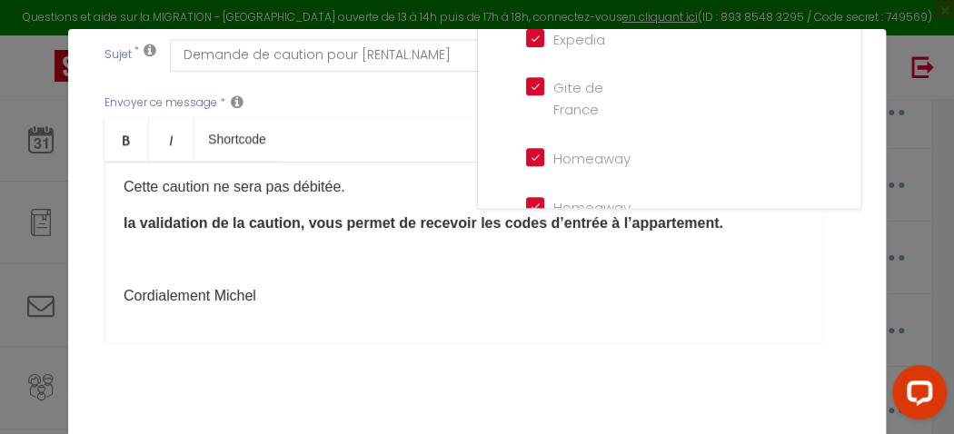
scroll to position [603, 0]
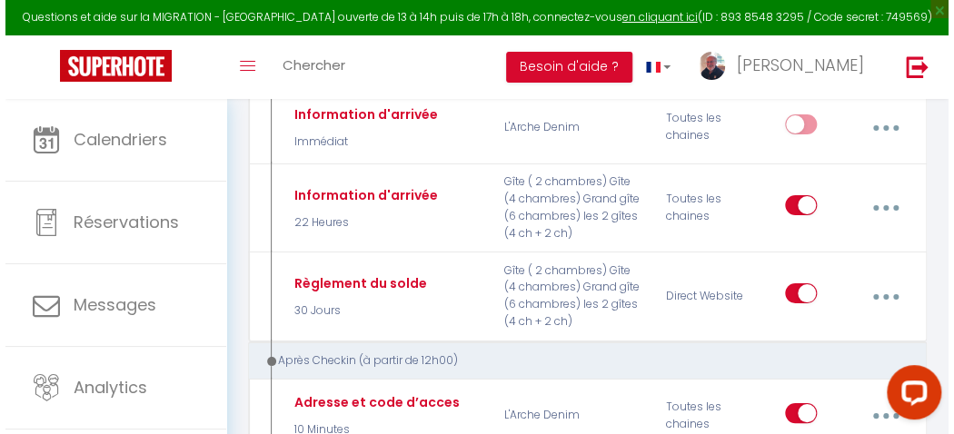
scroll to position [2370, 0]
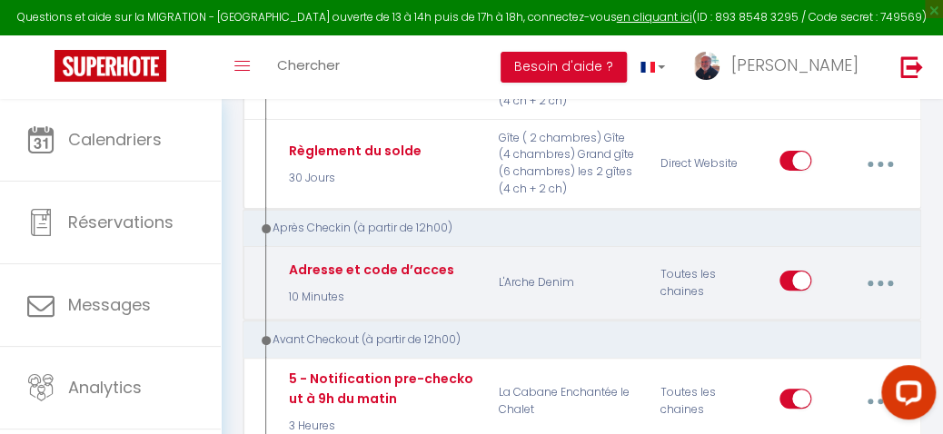
click at [872, 266] on button "button" at bounding box center [881, 283] width 48 height 35
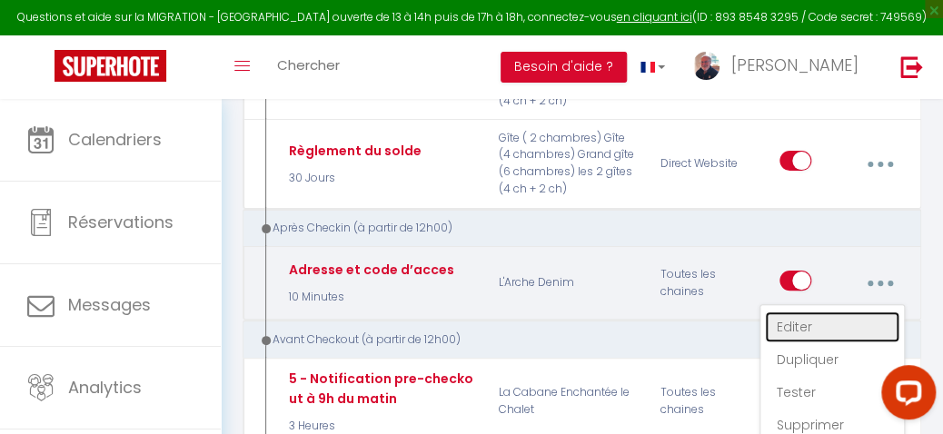
click at [803, 313] on link "Editer" at bounding box center [832, 327] width 134 height 31
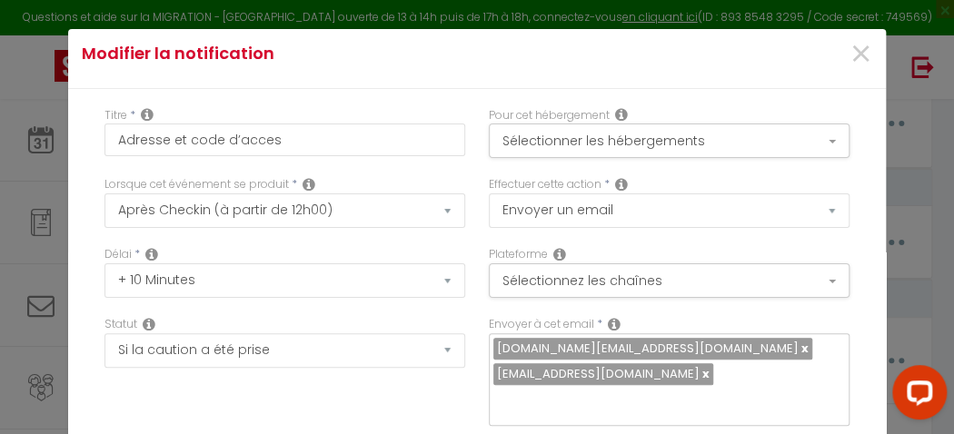
scroll to position [7, 0]
click at [814, 140] on button "Sélectionner les hébergements" at bounding box center [669, 141] width 361 height 35
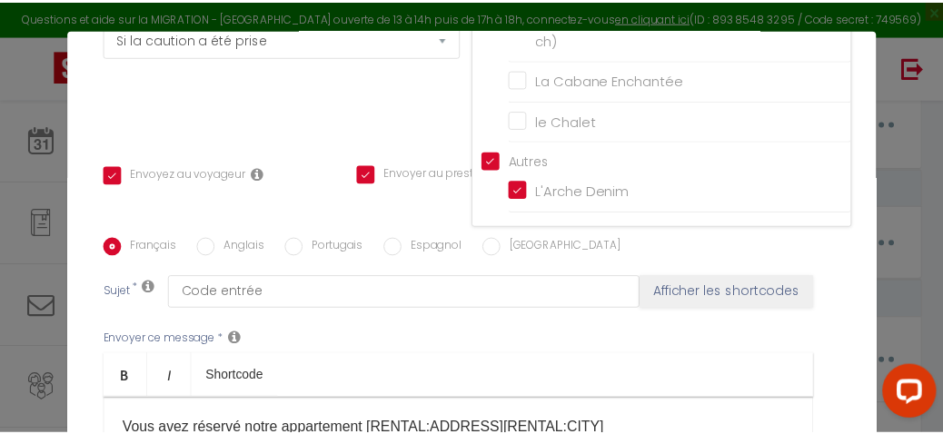
scroll to position [0, 0]
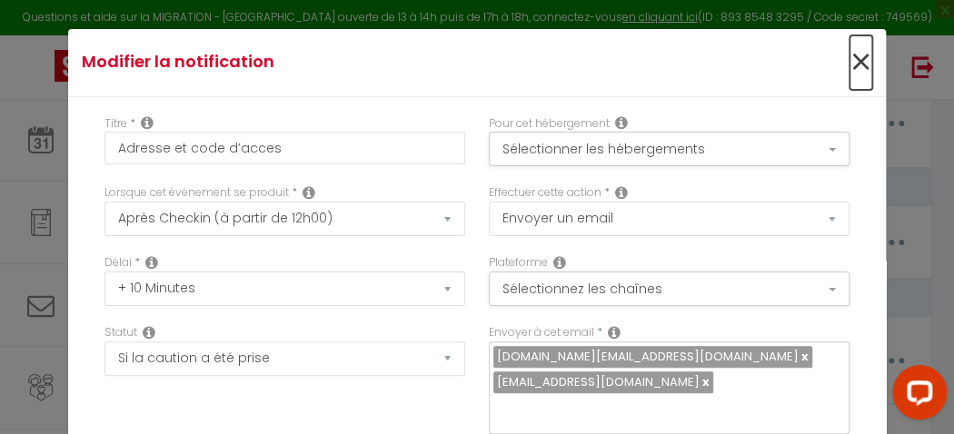
click at [850, 58] on span "×" at bounding box center [861, 62] width 23 height 55
